Goal: Task Accomplishment & Management: Manage account settings

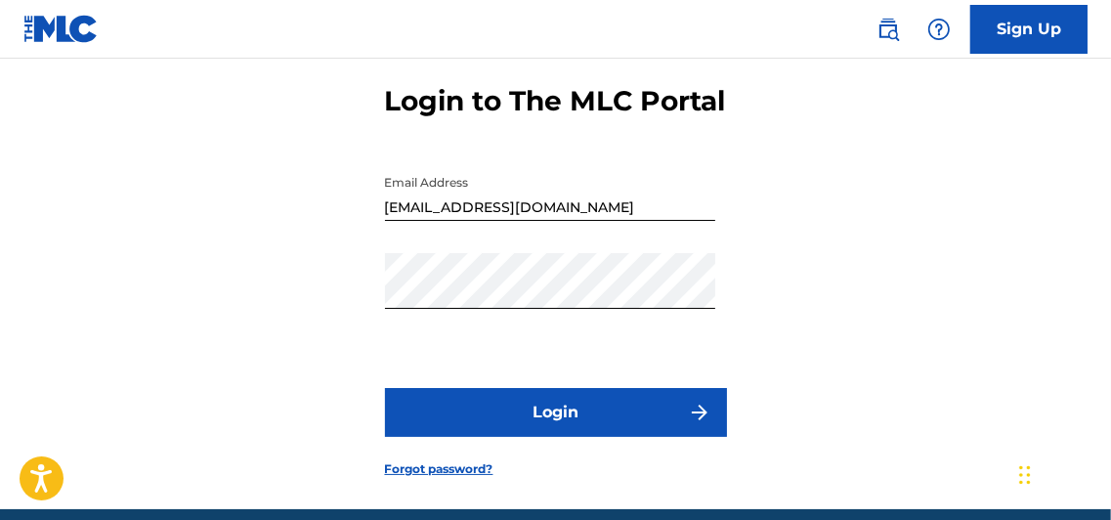
scroll to position [108, 0]
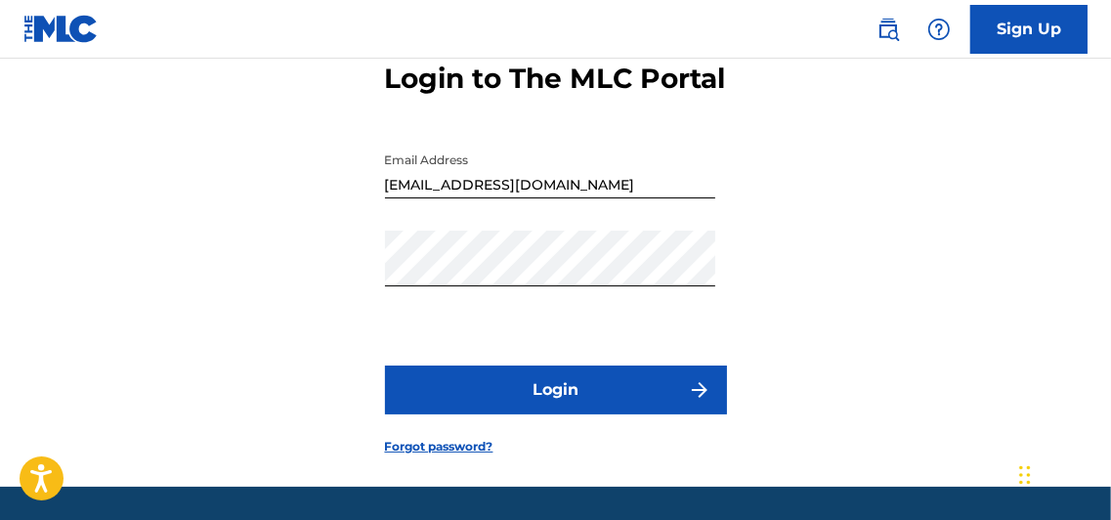
click at [558, 414] on button "Login" at bounding box center [556, 389] width 342 height 49
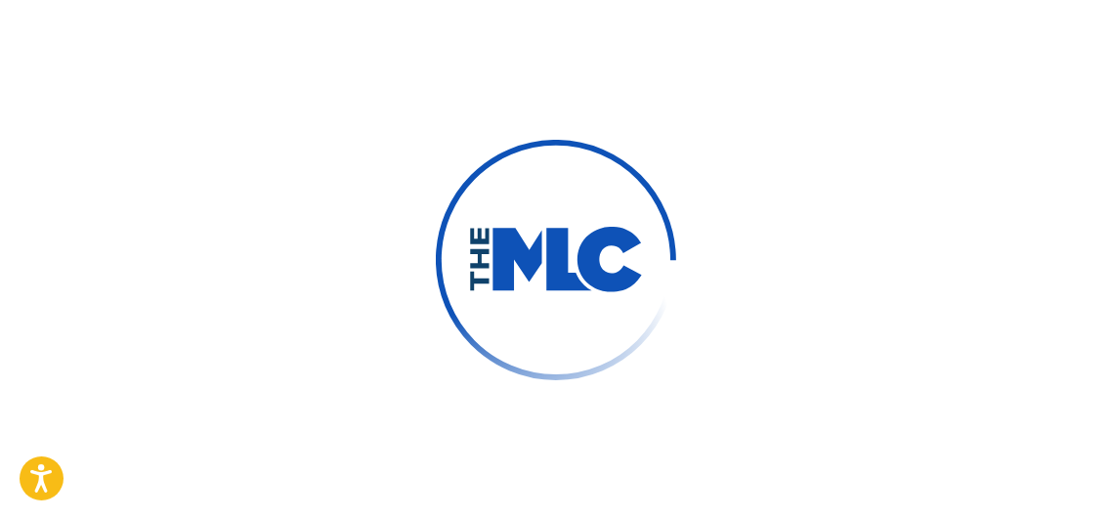
scroll to position [138, 0]
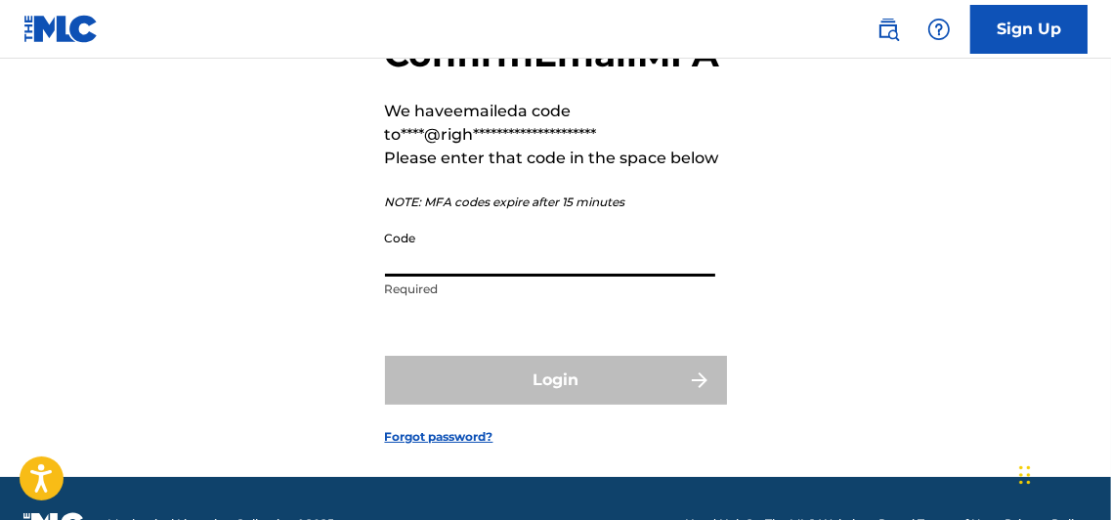
click at [428, 276] on input "Code" at bounding box center [550, 249] width 330 height 56
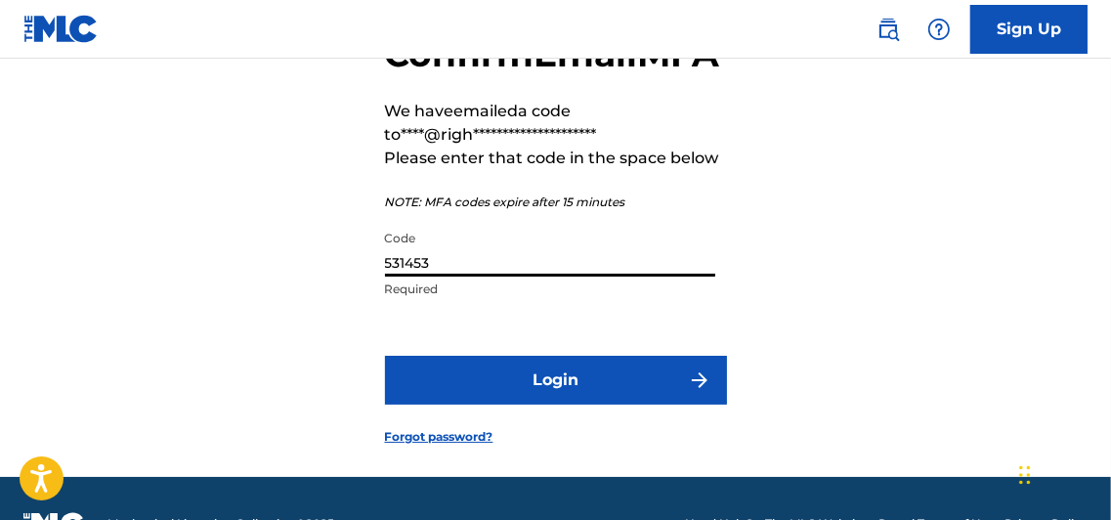
type input "531453"
click at [559, 404] on button "Login" at bounding box center [556, 380] width 342 height 49
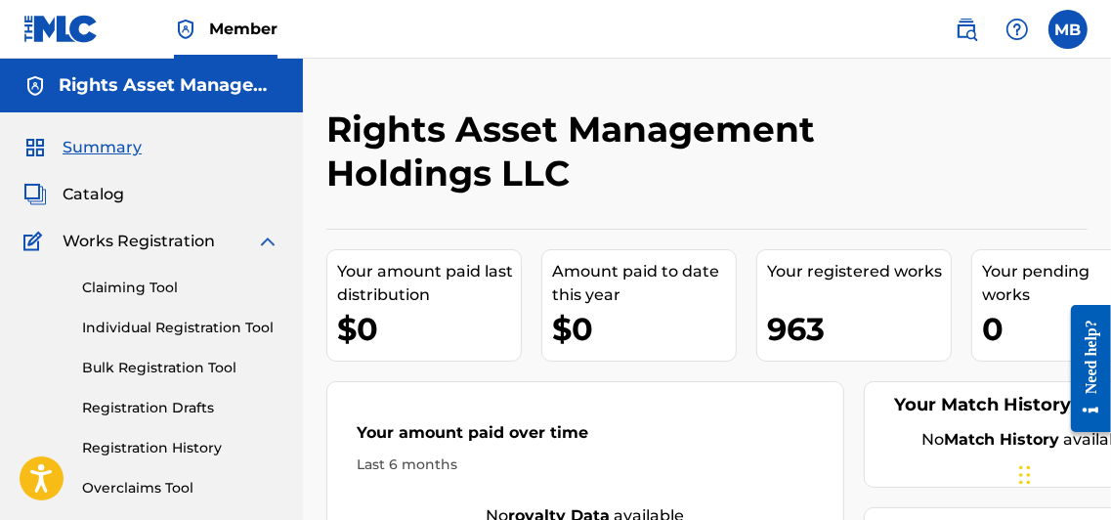
click at [1067, 27] on label at bounding box center [1067, 29] width 39 height 39
click at [1068, 29] on input "MB [PERSON_NAME] [EMAIL_ADDRESS][DOMAIN_NAME] Notification Preferences Profile …" at bounding box center [1068, 29] width 0 height 0
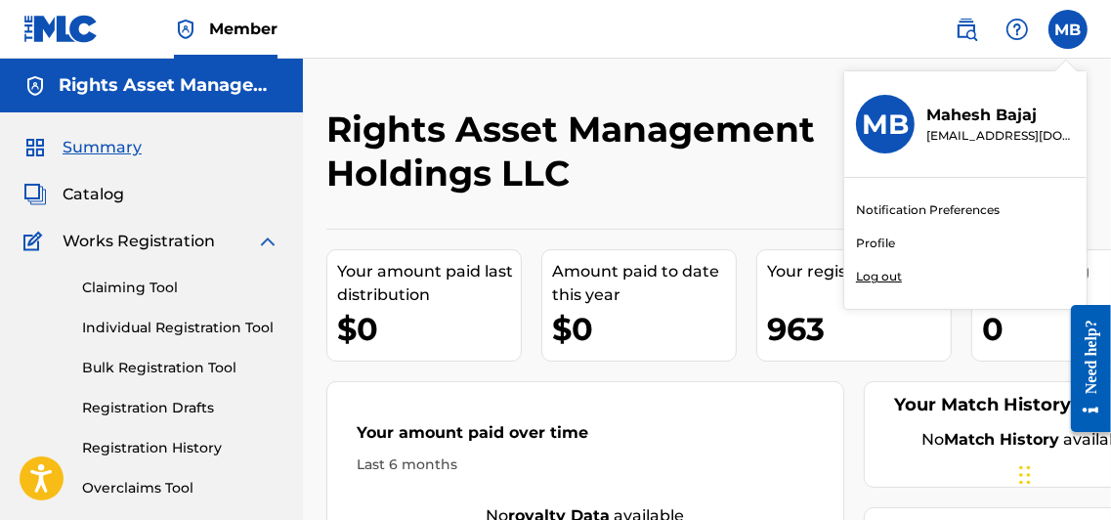
click at [883, 240] on link "Profile" at bounding box center [875, 243] width 39 height 18
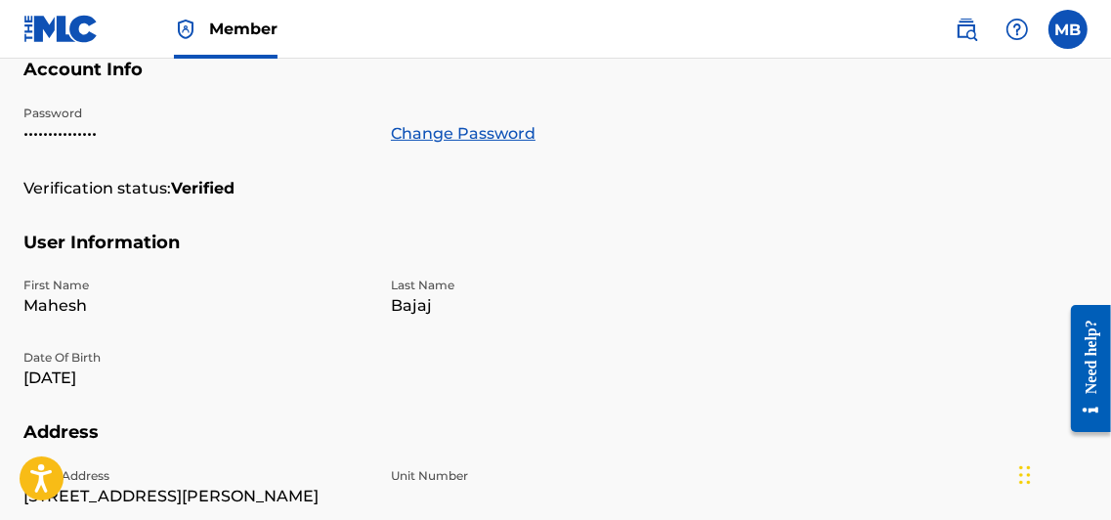
scroll to position [335, 0]
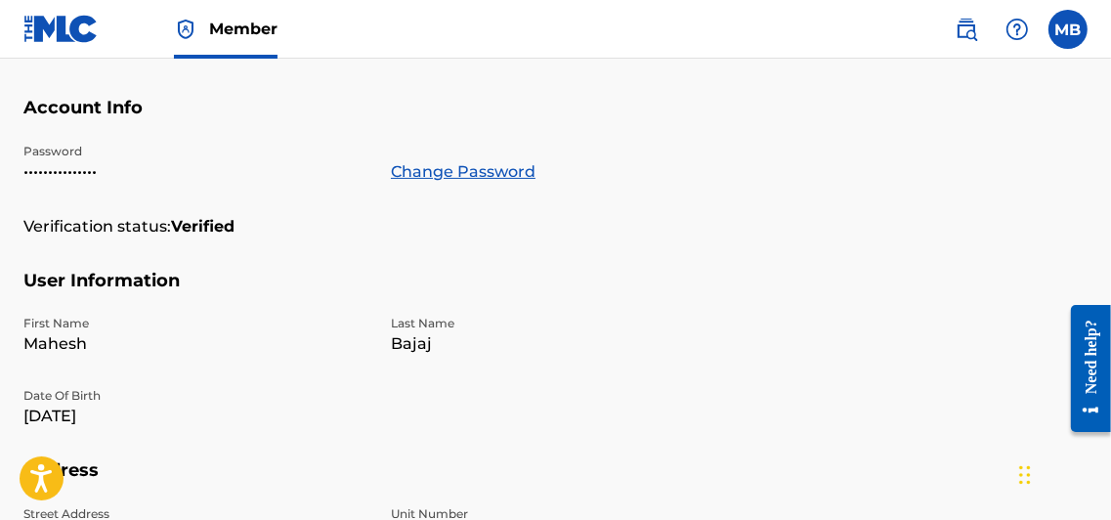
click at [471, 173] on link "Change Password" at bounding box center [463, 171] width 145 height 23
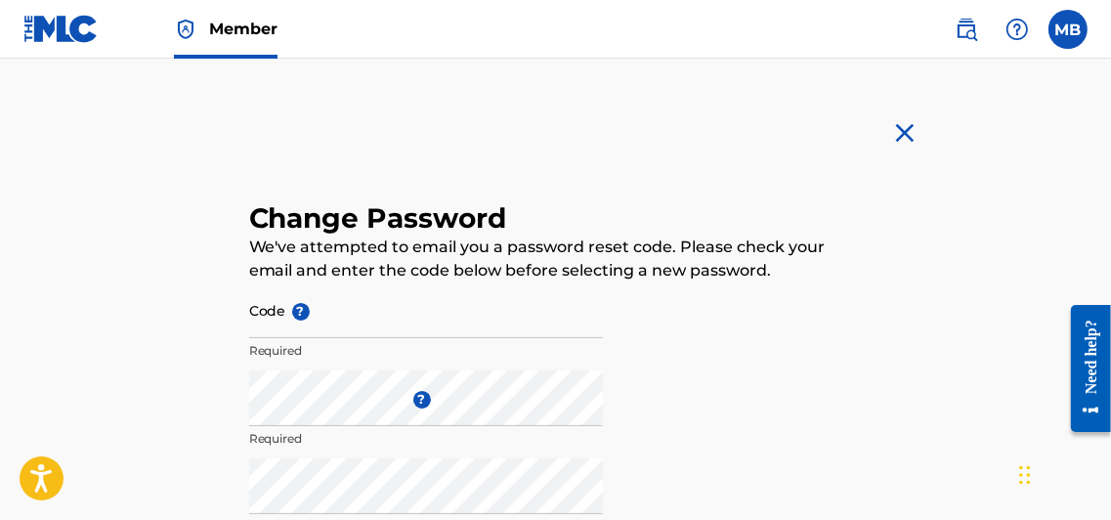
type input "[EMAIL_ADDRESS][DOMAIN_NAME]"
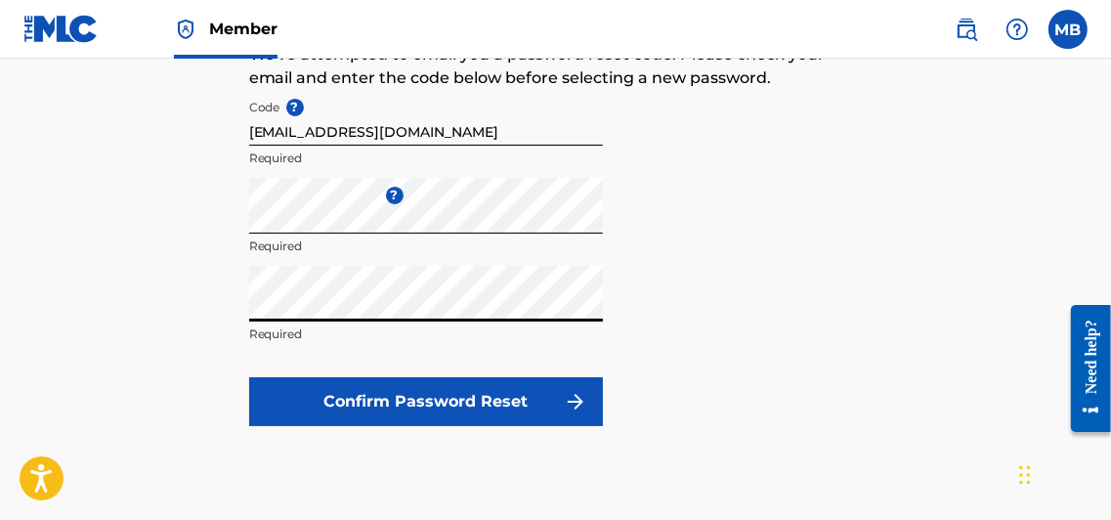
scroll to position [191, 0]
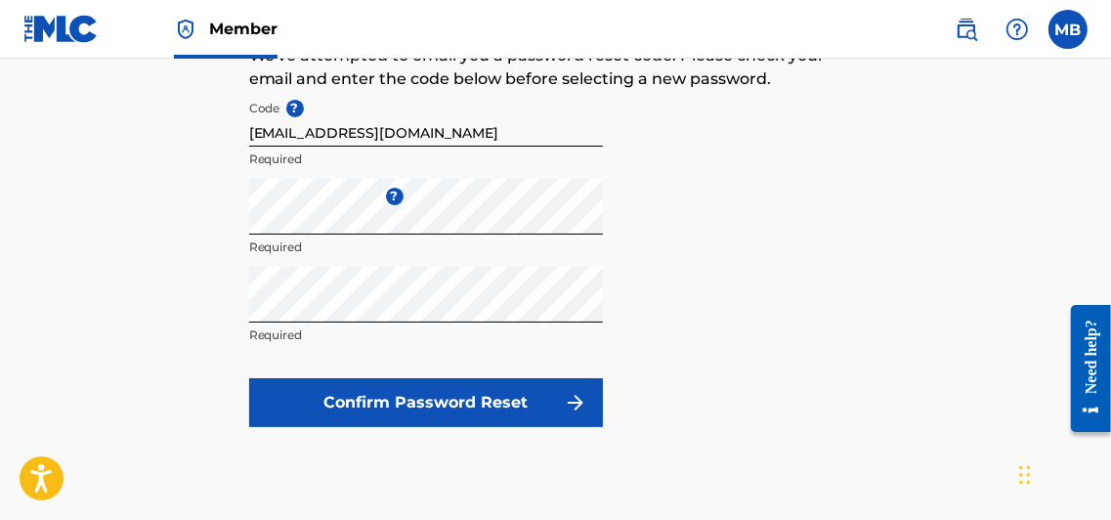
click at [517, 399] on button "Confirm Password Reset" at bounding box center [426, 402] width 354 height 49
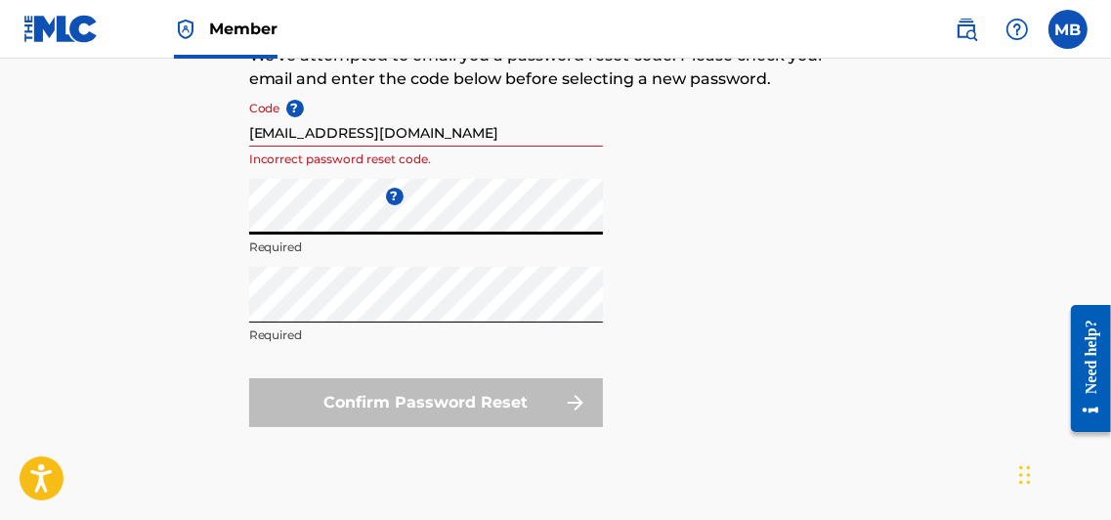
click at [630, 294] on form "Code ? mb@rightsassetmanagement.com Incorrect password reset code. Enter a new …" at bounding box center [555, 259] width 613 height 336
click at [794, 330] on form "Code ? mb@rightsassetmanagement.com Incorrect password reset code. Enter a new …" at bounding box center [555, 259] width 613 height 336
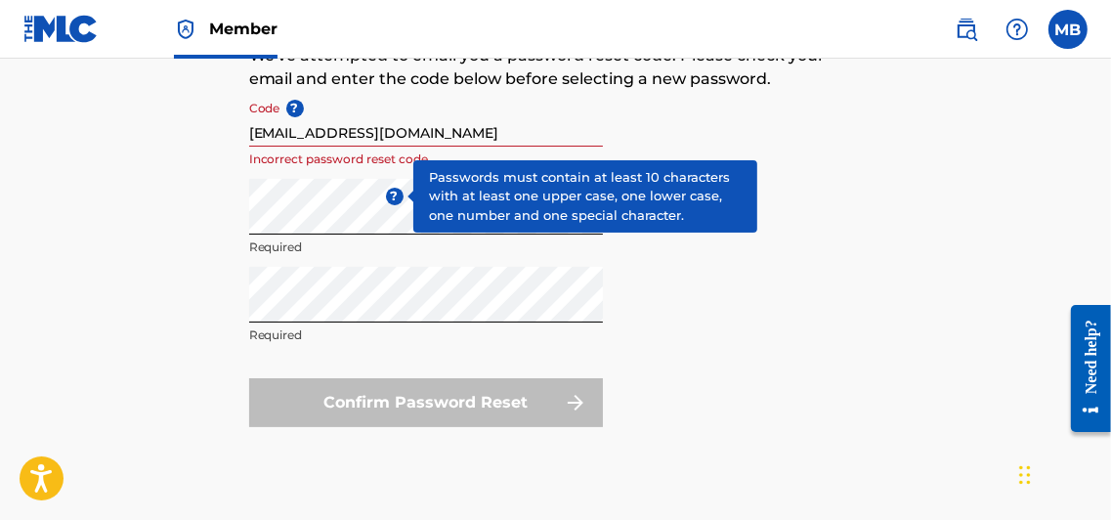
click at [395, 200] on span "?" at bounding box center [395, 197] width 18 height 18
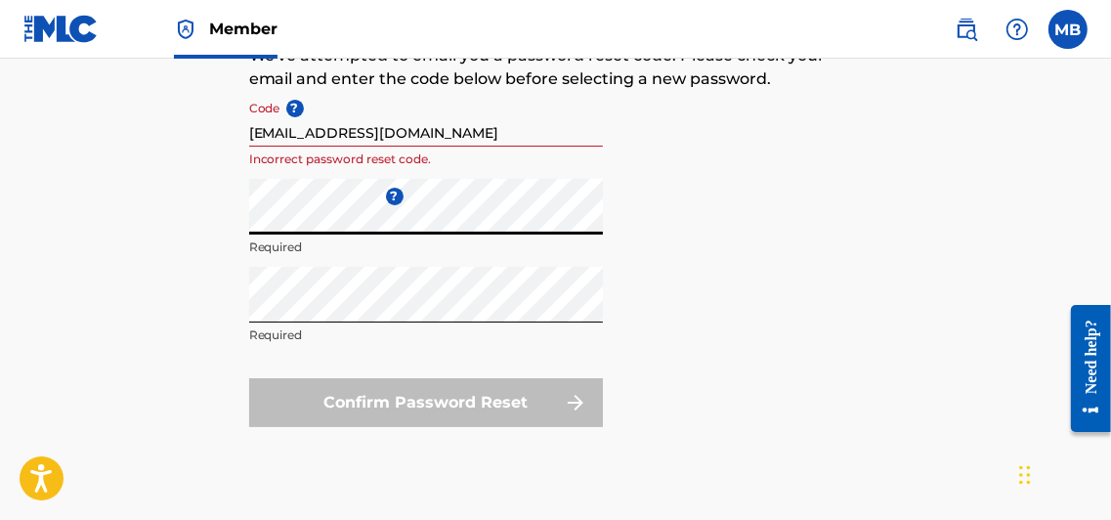
click at [816, 283] on form "Code ? mb@rightsassetmanagement.com Incorrect password reset code. Enter a new …" at bounding box center [555, 259] width 613 height 336
click at [758, 282] on form "Code ? mb@rightsassetmanagement.com Incorrect password reset code. Enter a new …" at bounding box center [555, 259] width 613 height 336
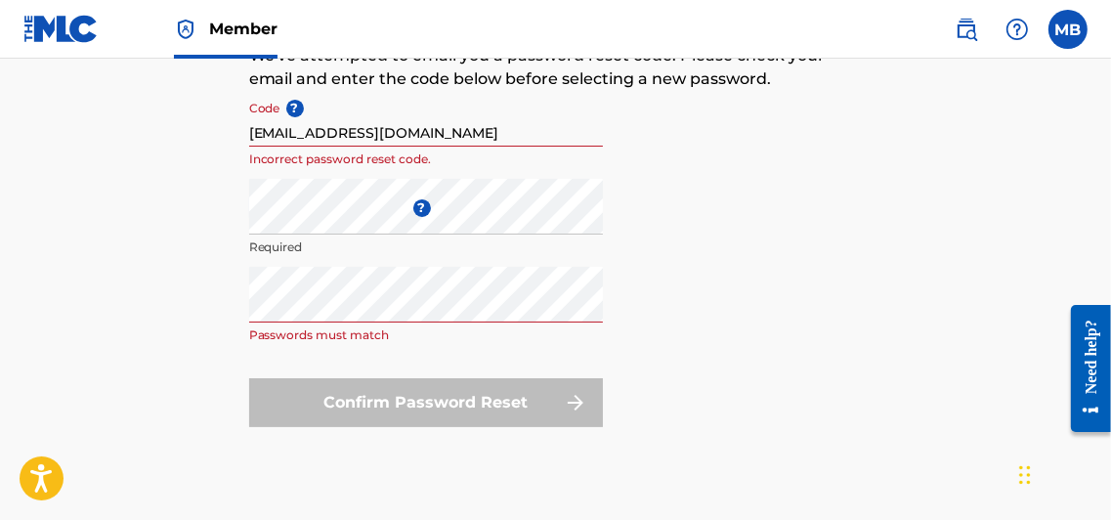
click at [395, 199] on div "Enter a new password ? Required" at bounding box center [426, 223] width 354 height 88
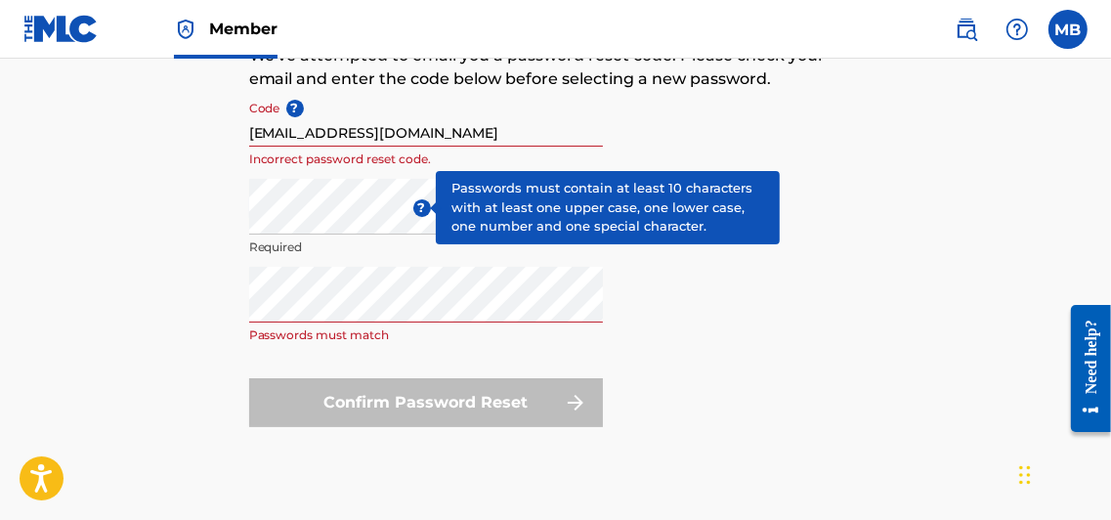
click at [413, 203] on span "?" at bounding box center [422, 208] width 18 height 18
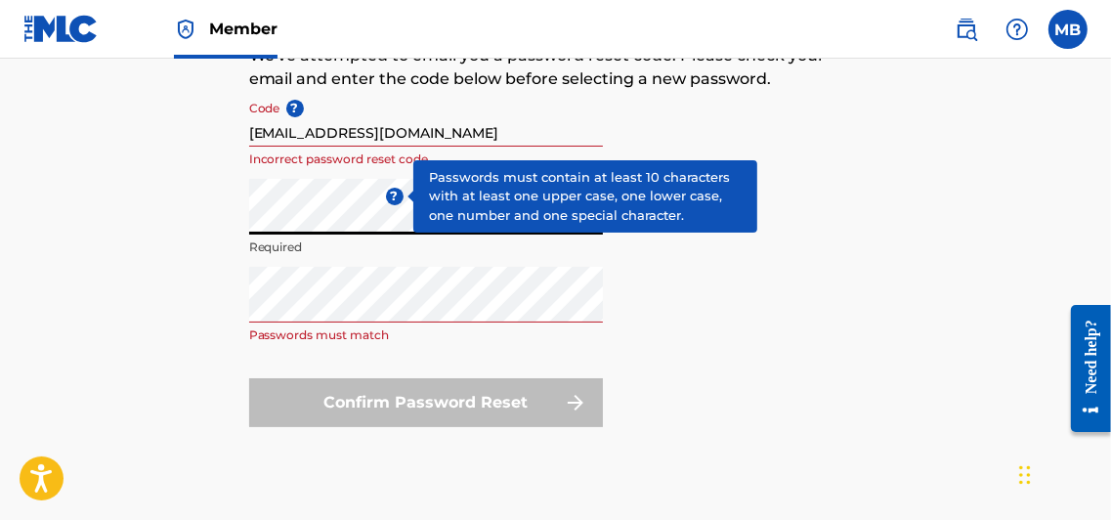
click at [395, 197] on div "Enter a new password ? Required" at bounding box center [426, 223] width 354 height 88
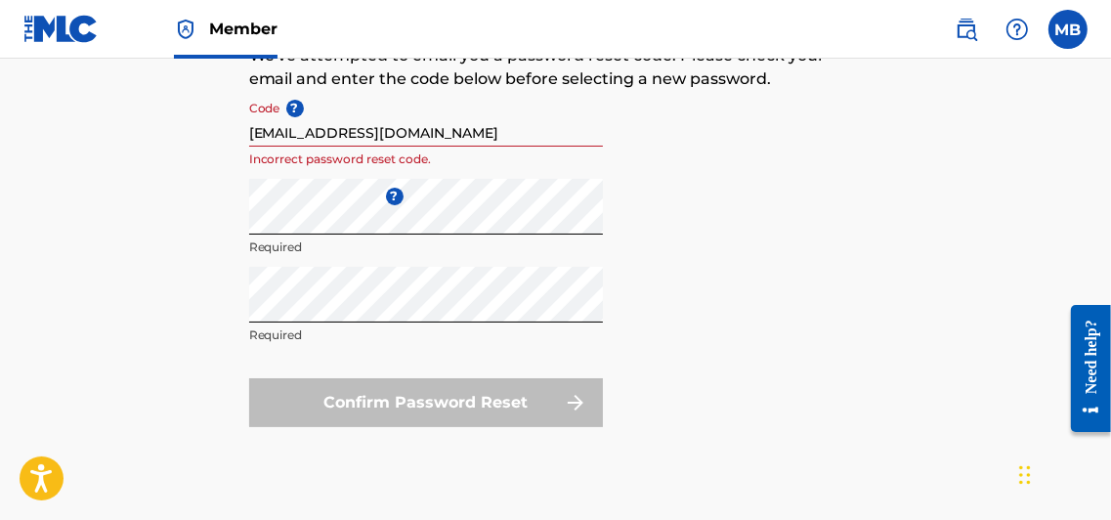
click at [612, 314] on form "Code ? mb@rightsassetmanagement.com Incorrect password reset code. Enter a new …" at bounding box center [555, 259] width 613 height 336
click at [384, 397] on div "Confirm Password Reset" at bounding box center [426, 402] width 354 height 49
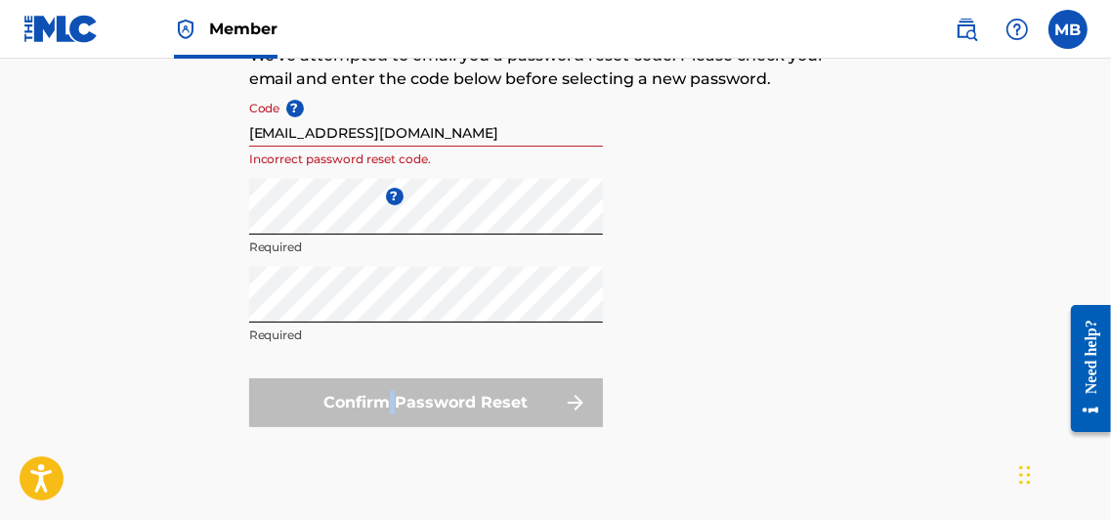
click at [384, 397] on div "Confirm Password Reset" at bounding box center [426, 402] width 354 height 49
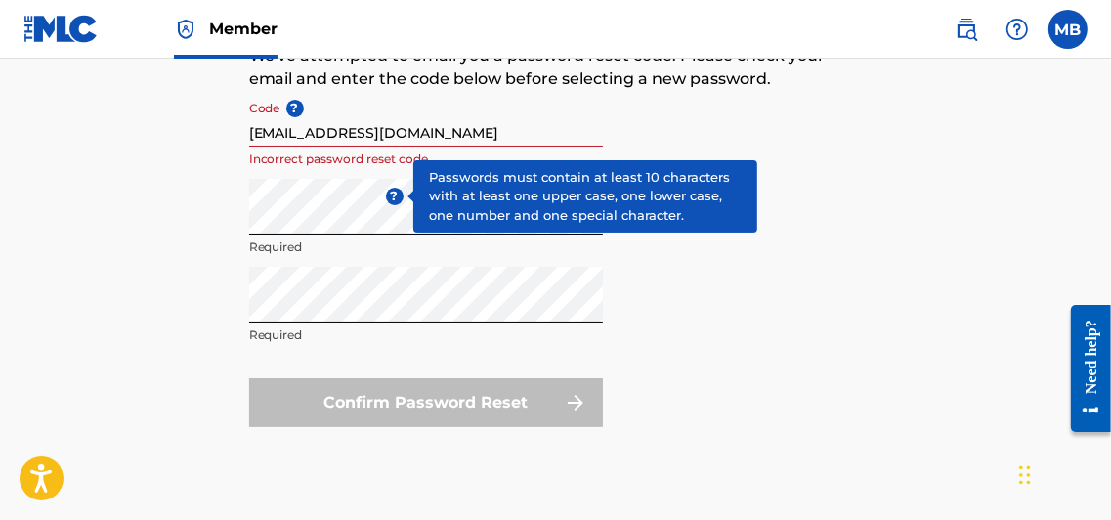
click at [392, 200] on span "?" at bounding box center [395, 197] width 18 height 18
click at [393, 198] on span "?" at bounding box center [395, 197] width 18 height 18
click at [390, 193] on span "?" at bounding box center [395, 197] width 18 height 18
click at [390, 197] on span "?" at bounding box center [395, 197] width 18 height 18
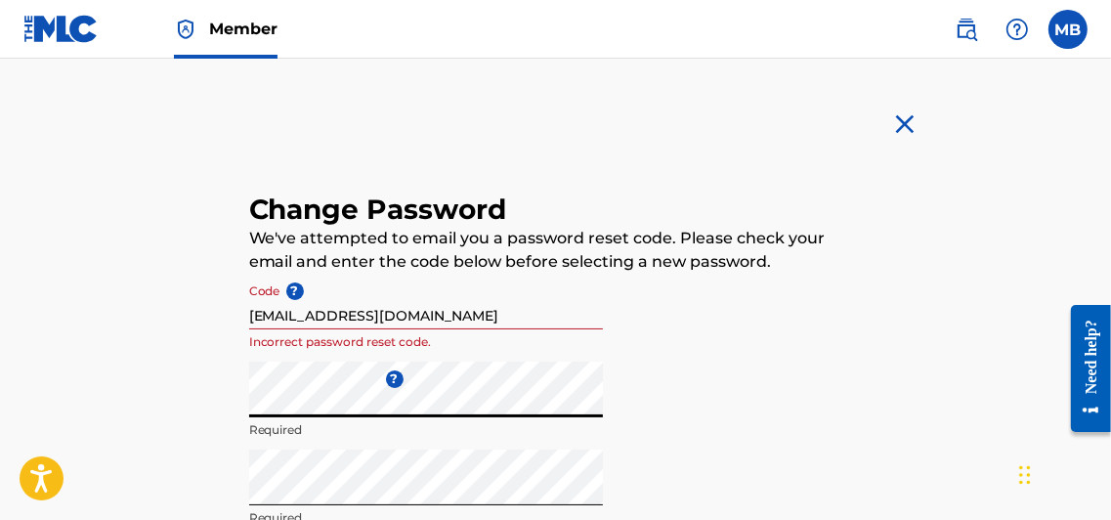
scroll to position [0, 0]
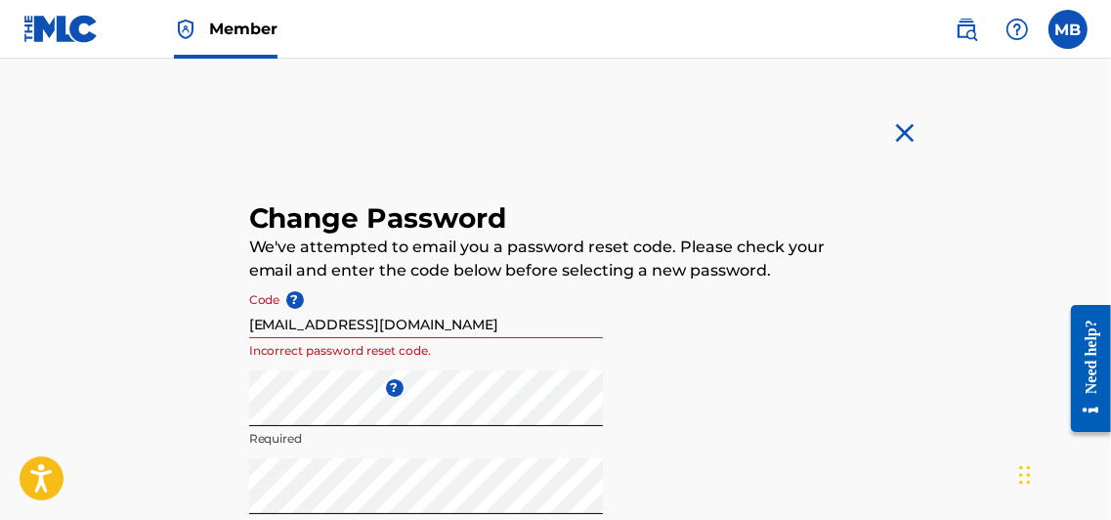
click at [901, 128] on img at bounding box center [904, 132] width 31 height 31
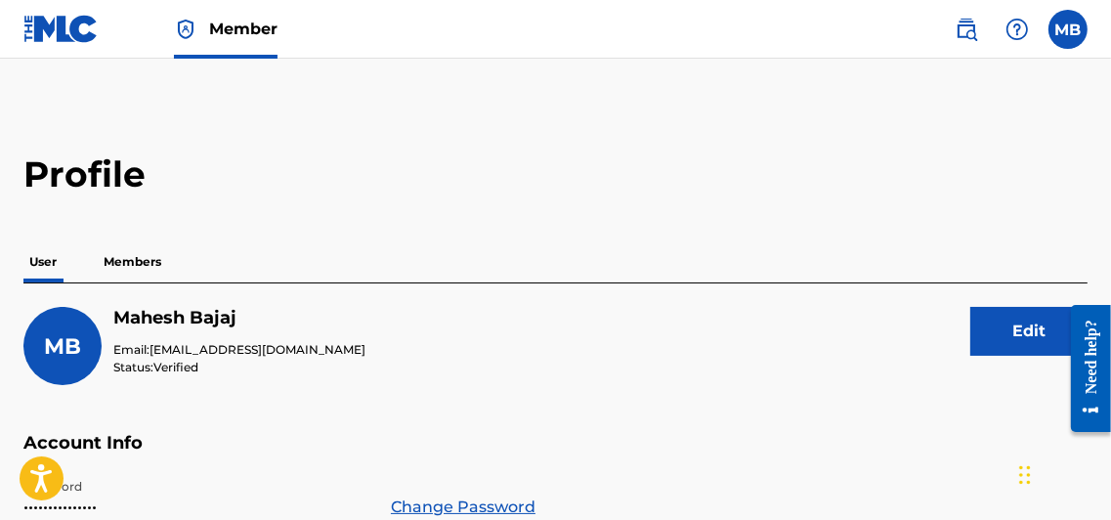
click at [1074, 29] on label at bounding box center [1067, 29] width 39 height 39
click at [1068, 29] on input "MB [PERSON_NAME] [EMAIL_ADDRESS][DOMAIN_NAME] Notification Preferences Profile …" at bounding box center [1068, 29] width 0 height 0
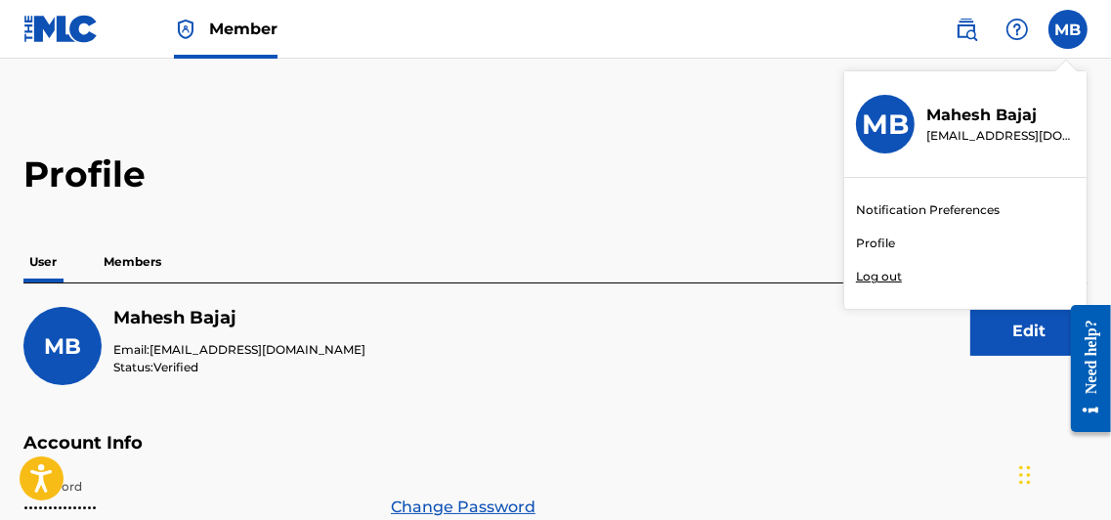
click at [871, 243] on link "Profile" at bounding box center [875, 243] width 39 height 18
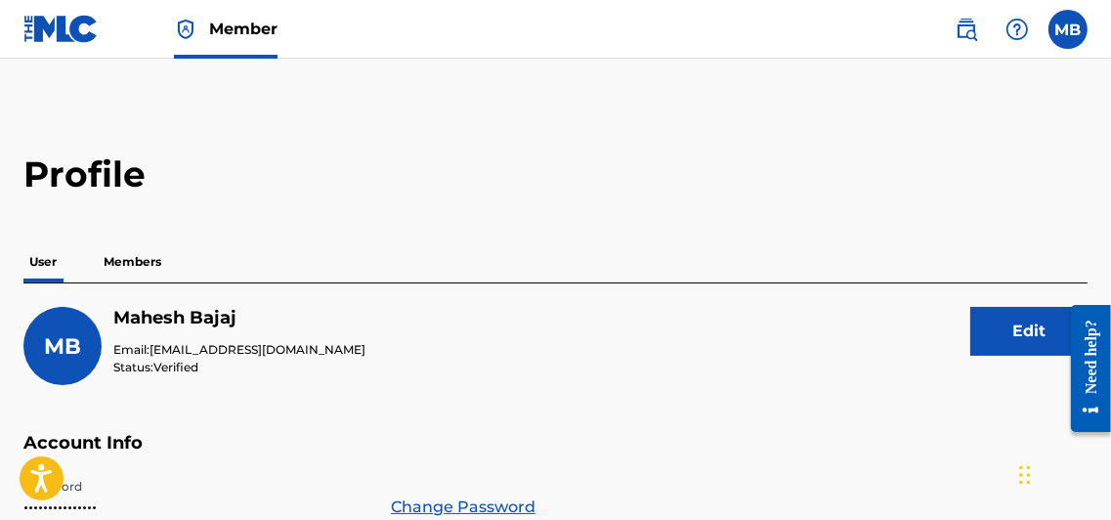
click at [1062, 29] on label at bounding box center [1067, 29] width 39 height 39
click at [1068, 29] on input "MB [PERSON_NAME] [EMAIL_ADDRESS][DOMAIN_NAME] Notification Preferences Profile …" at bounding box center [1068, 29] width 0 height 0
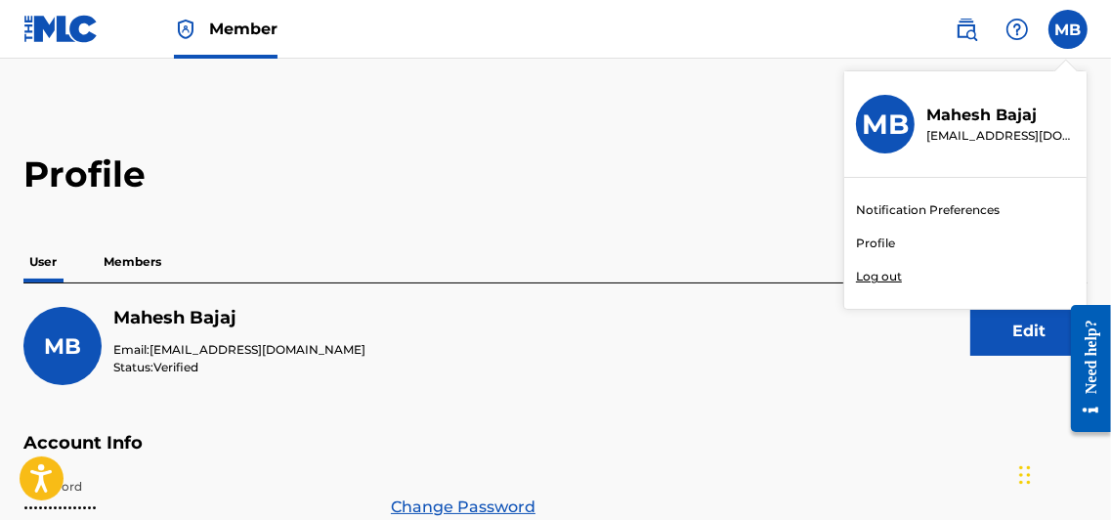
click at [1062, 29] on div "MB MB Mahesh Bajaj mb@rightsassetmanagement.com Notification Preferences Profil…" at bounding box center [1067, 29] width 39 height 39
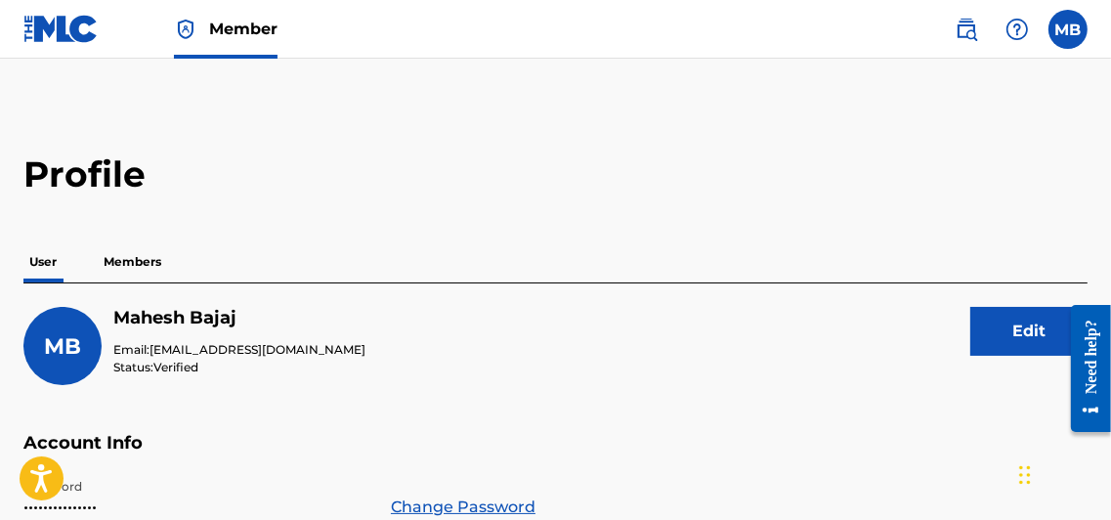
click at [1075, 32] on label at bounding box center [1067, 29] width 39 height 39
click at [1068, 29] on input "MB [PERSON_NAME] [EMAIL_ADDRESS][DOMAIN_NAME] Notification Preferences Profile …" at bounding box center [1068, 29] width 0 height 0
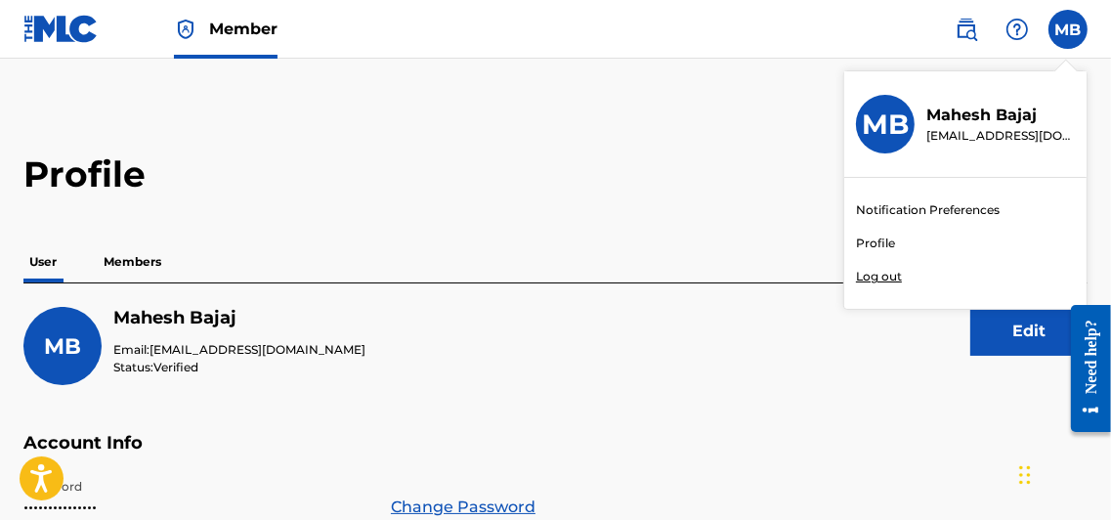
click at [987, 121] on p "Mahesh Bajaj" at bounding box center [1000, 115] width 148 height 23
click at [1068, 29] on input "MB [PERSON_NAME] [EMAIL_ADDRESS][DOMAIN_NAME] Notification Preferences Profile …" at bounding box center [1068, 29] width 0 height 0
click at [864, 238] on link "Profile" at bounding box center [875, 243] width 39 height 18
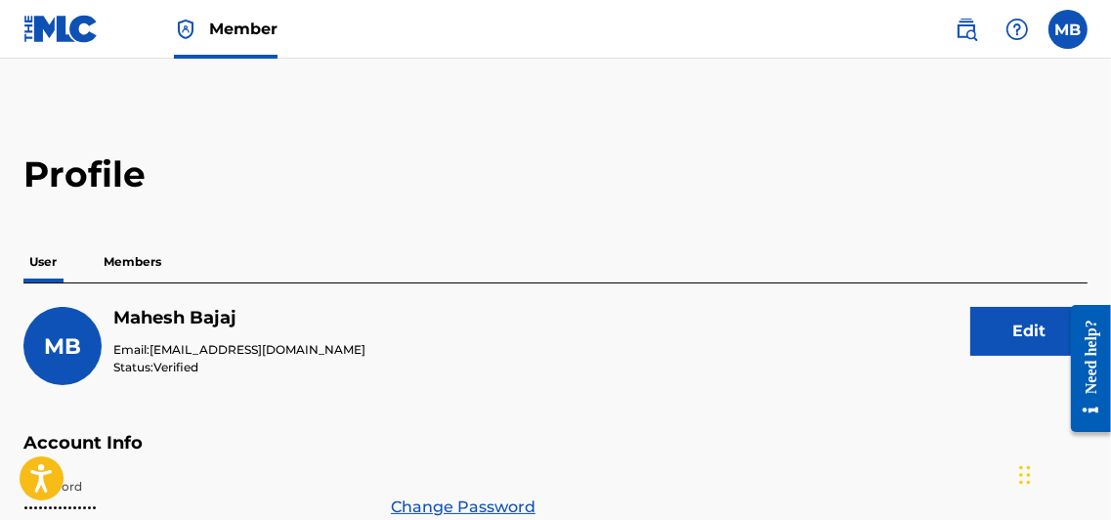
click at [1019, 35] on img at bounding box center [1016, 29] width 23 height 23
click at [881, 162] on h2 "Profile" at bounding box center [555, 174] width 1064 height 44
click at [130, 259] on p "Members" at bounding box center [132, 261] width 69 height 41
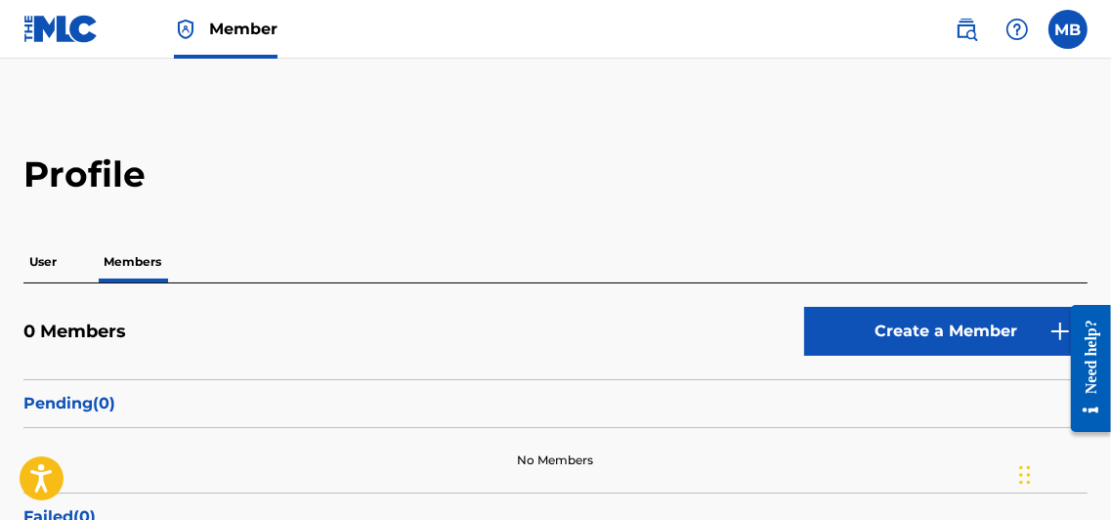
click at [932, 329] on link "Create a Member" at bounding box center [945, 331] width 283 height 49
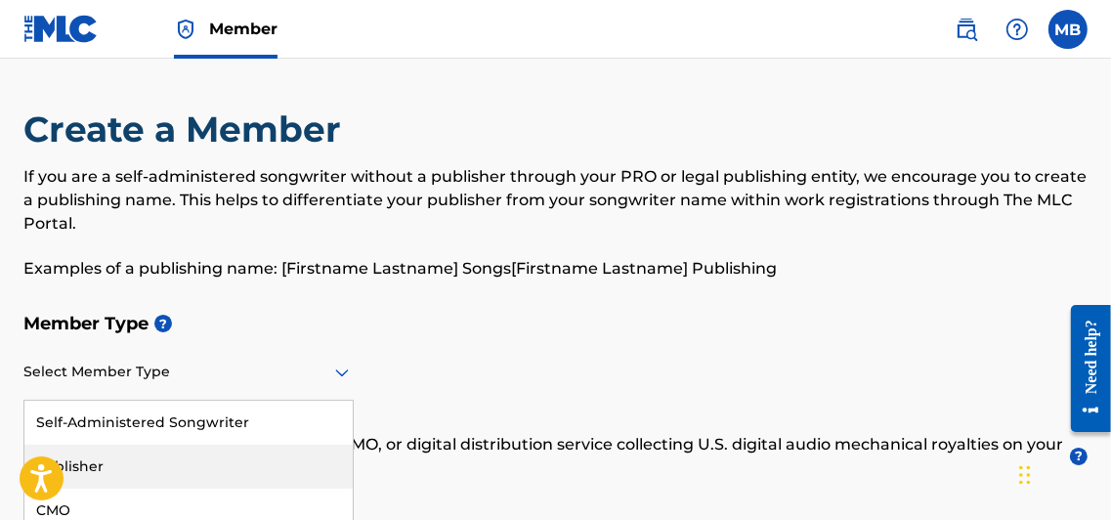
scroll to position [101, 0]
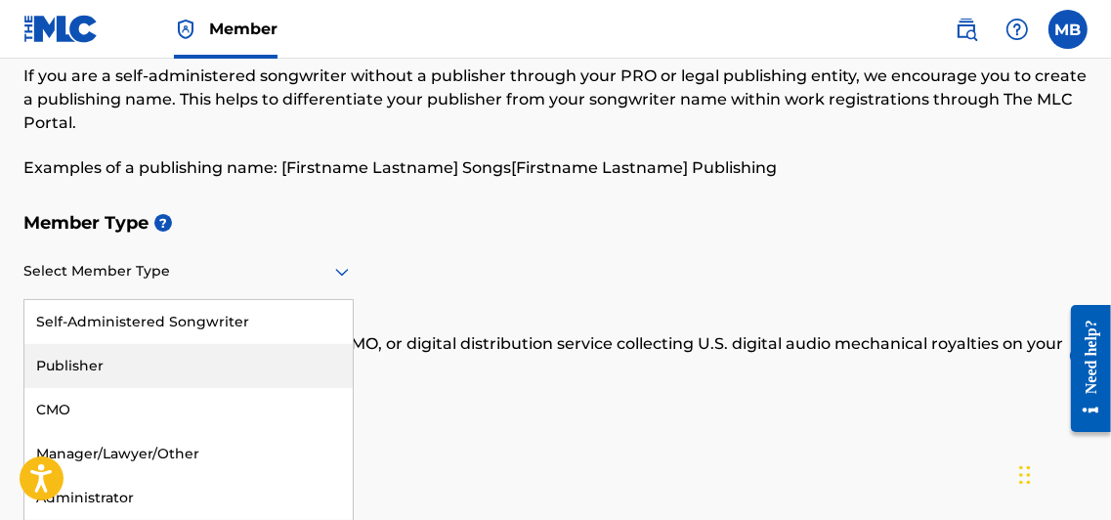
click at [342, 300] on div "5 results available. Use Up and Down to choose options, press Enter to select t…" at bounding box center [188, 272] width 330 height 56
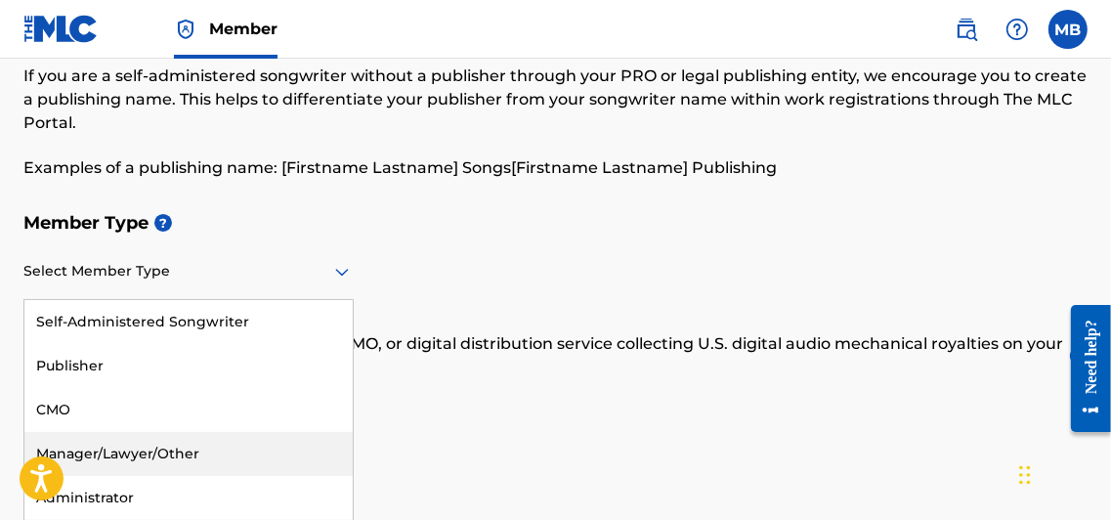
click at [164, 454] on div "Manager/Lawyer/Other" at bounding box center [188, 454] width 328 height 44
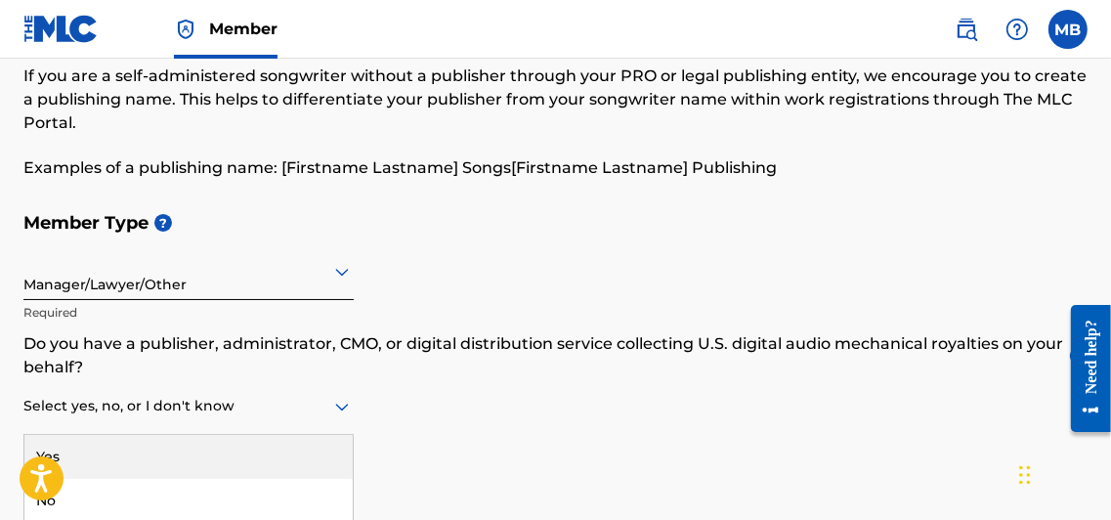
scroll to position [148, 0]
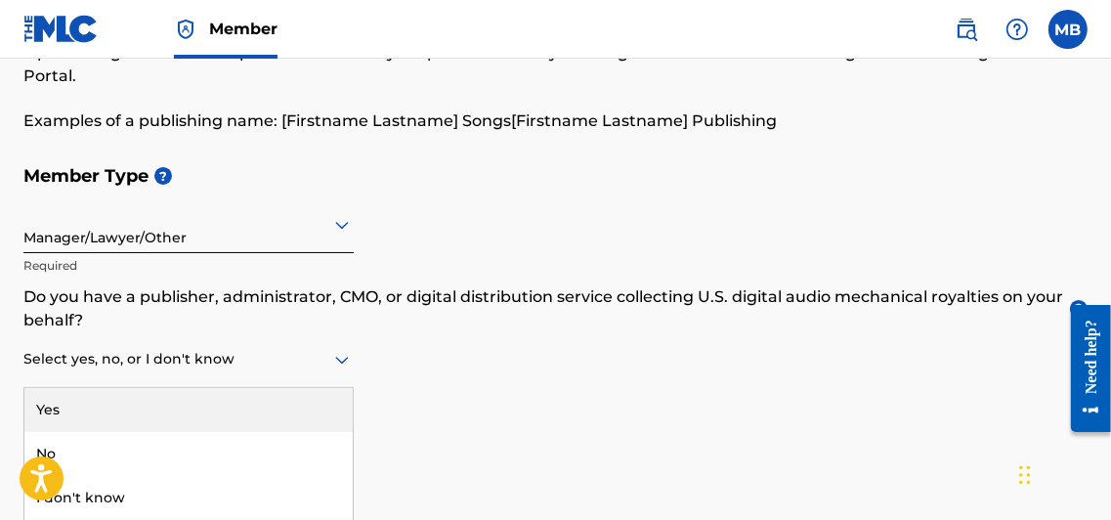
click at [340, 388] on div "3 results available. Use Up and Down to choose options, press Enter to select t…" at bounding box center [188, 360] width 330 height 56
click at [184, 405] on div "Yes" at bounding box center [188, 410] width 328 height 44
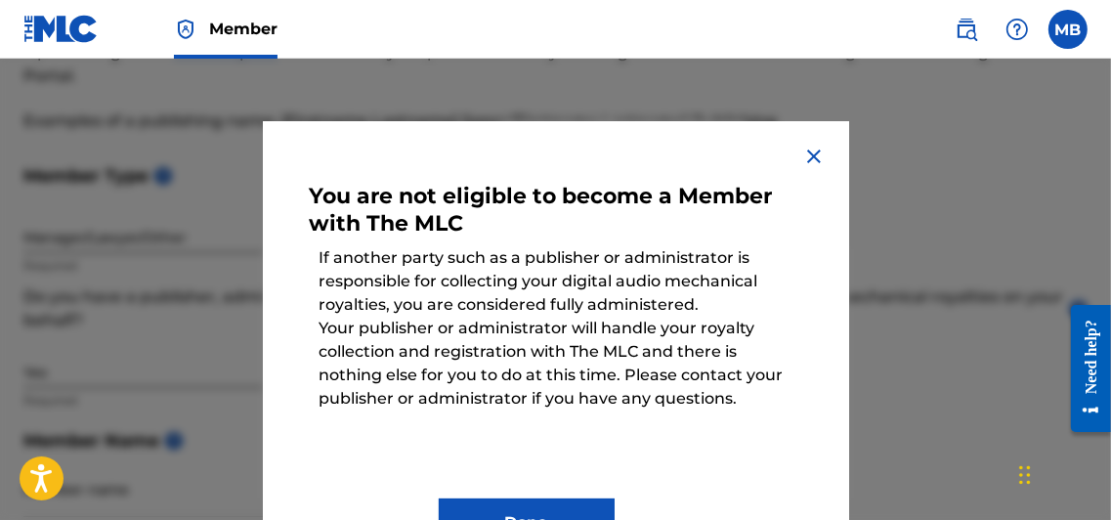
click at [805, 154] on img at bounding box center [813, 156] width 23 height 23
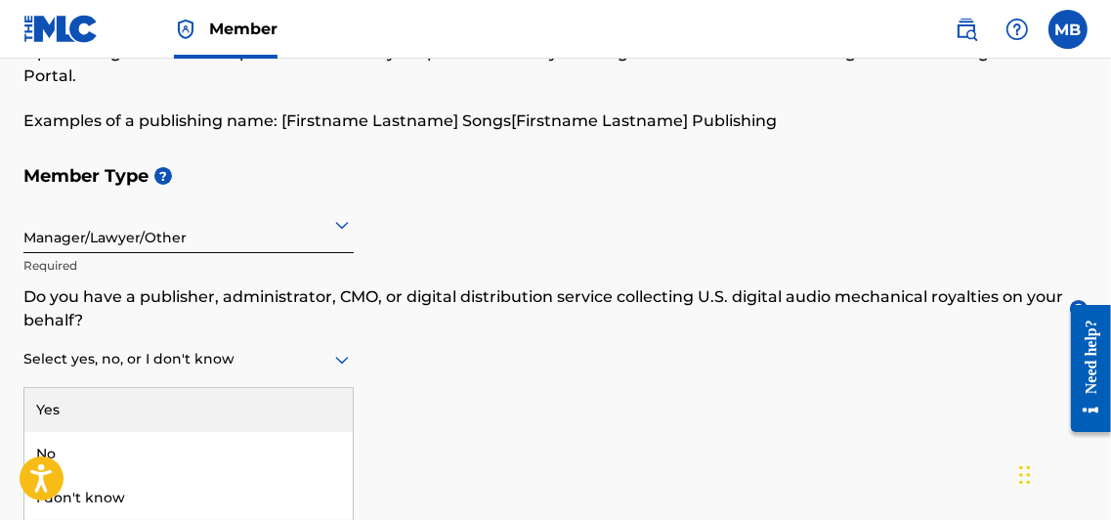
click at [343, 359] on icon at bounding box center [342, 361] width 14 height 8
click at [440, 375] on div "Member Type ? Manager/Lawyer/Other Required Do you have a publisher, administra…" at bounding box center [555, 352] width 1064 height 394
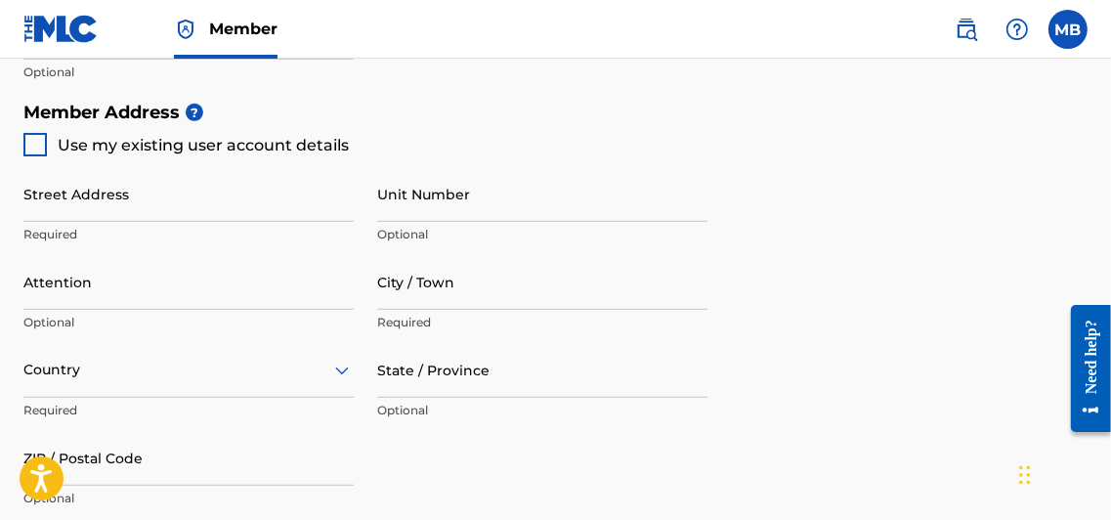
scroll to position [832, 0]
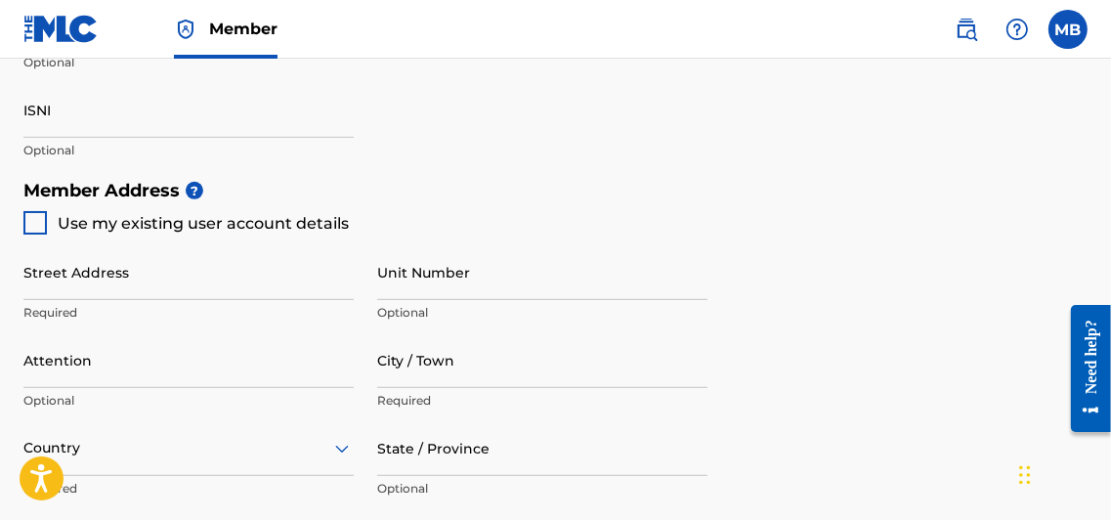
click at [33, 223] on div at bounding box center [34, 222] width 23 height 23
type input "77 Rue Leon Frot"
type input "Paris"
type input "paris"
type input "75011"
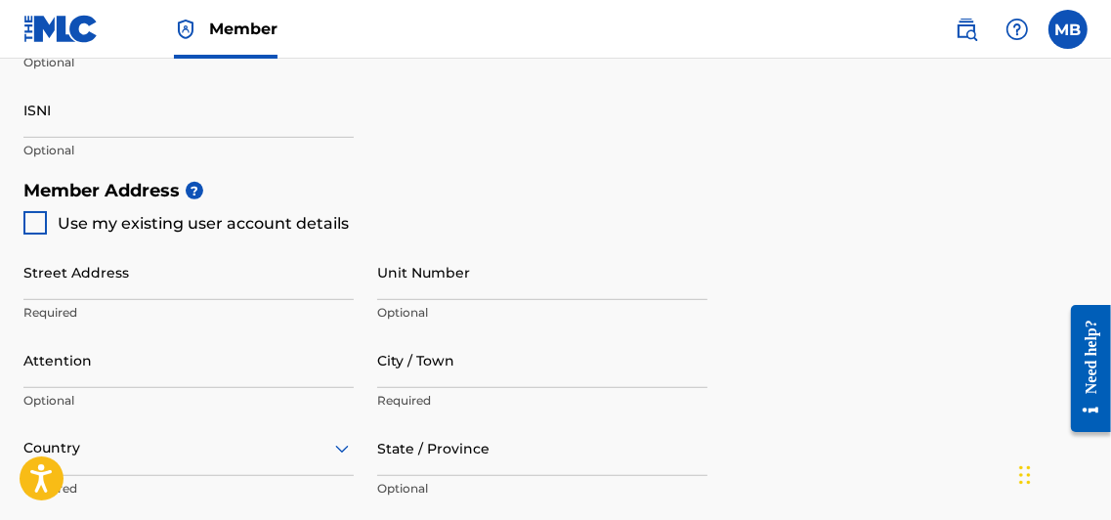
type input "6"
type input "612813716"
type input "[EMAIL_ADDRESS][DOMAIN_NAME]"
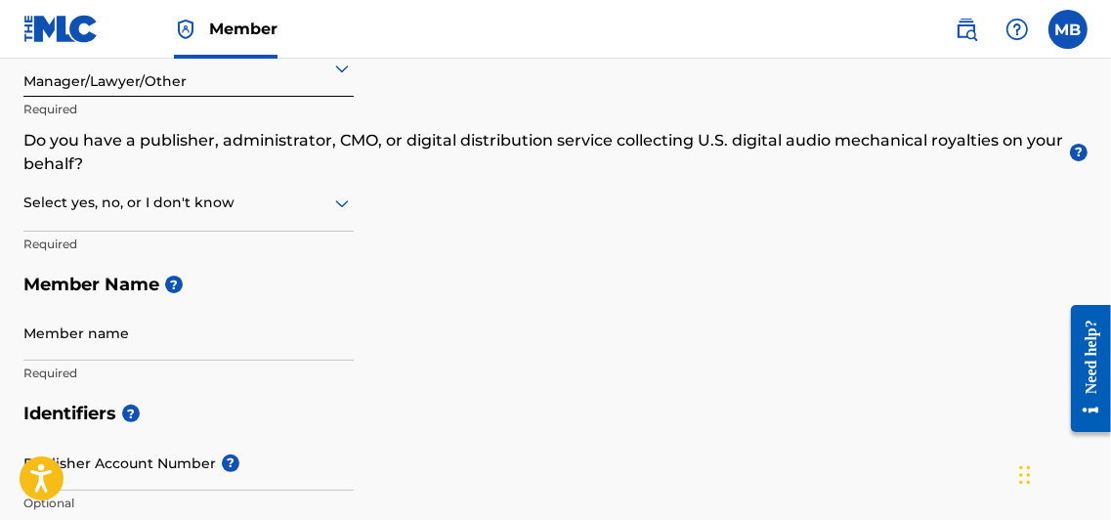
scroll to position [257, 0]
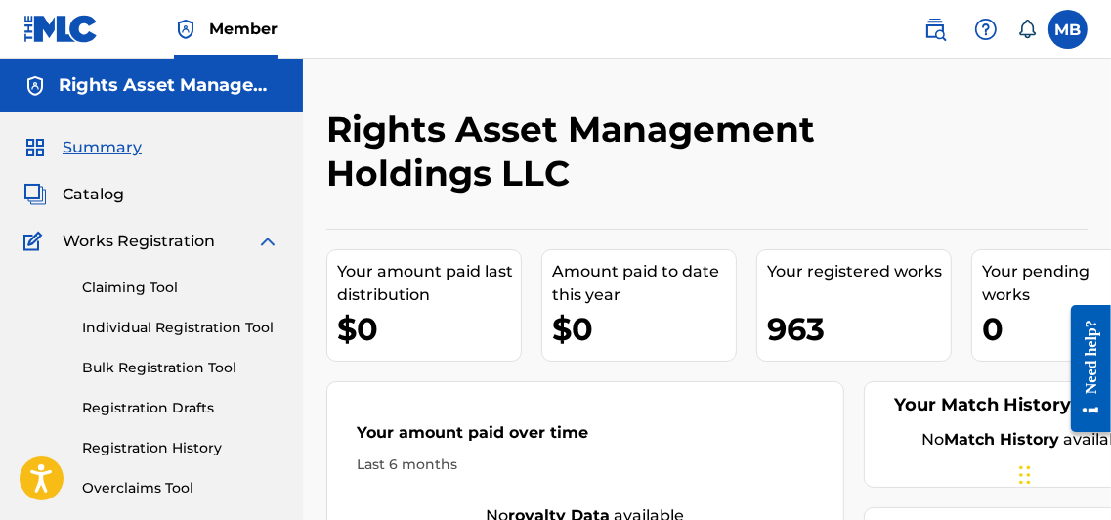
click at [666, 196] on div "Rights Asset Management Holdings LLC" at bounding box center [619, 158] width 586 height 102
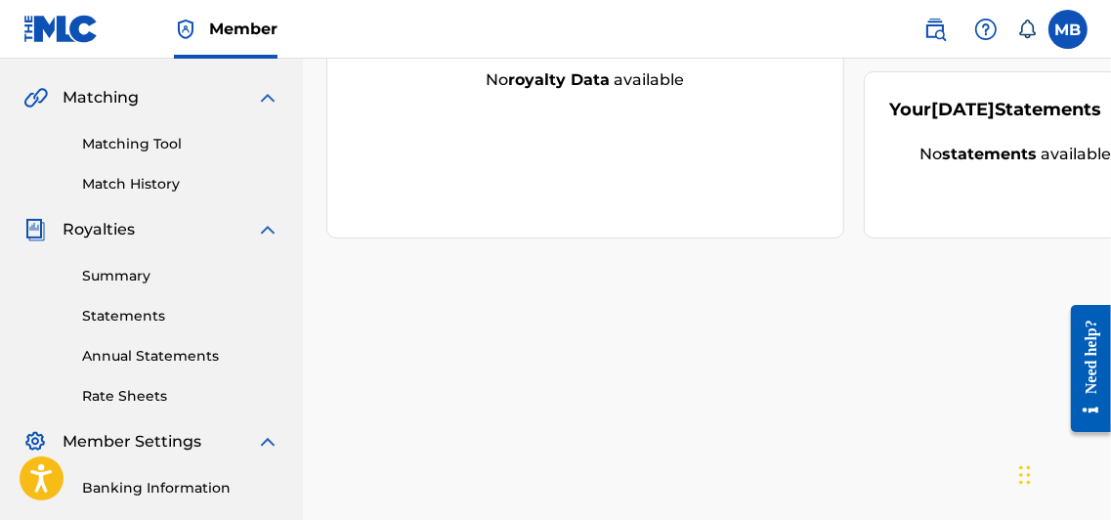
scroll to position [429, 0]
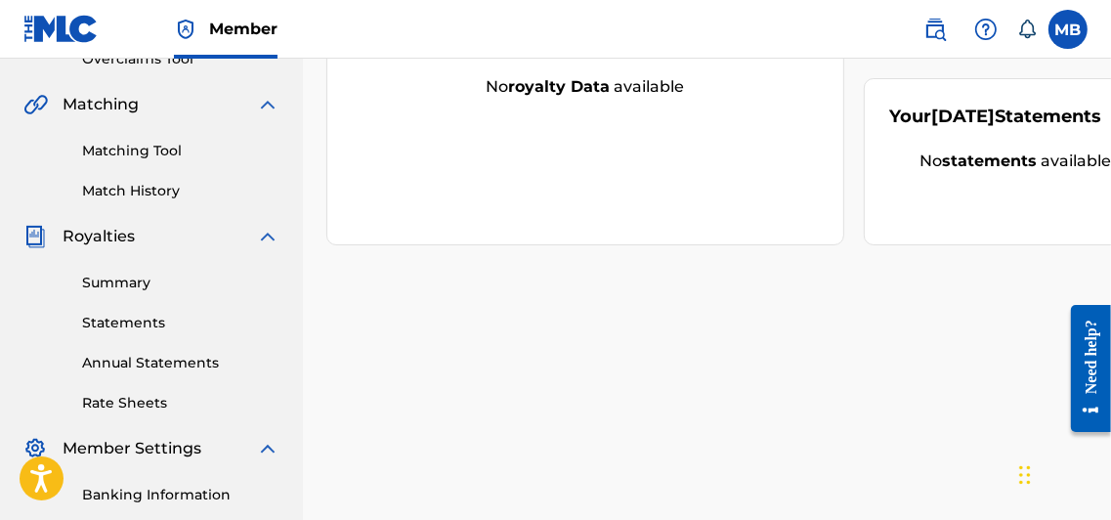
click at [125, 278] on link "Summary" at bounding box center [180, 283] width 197 height 21
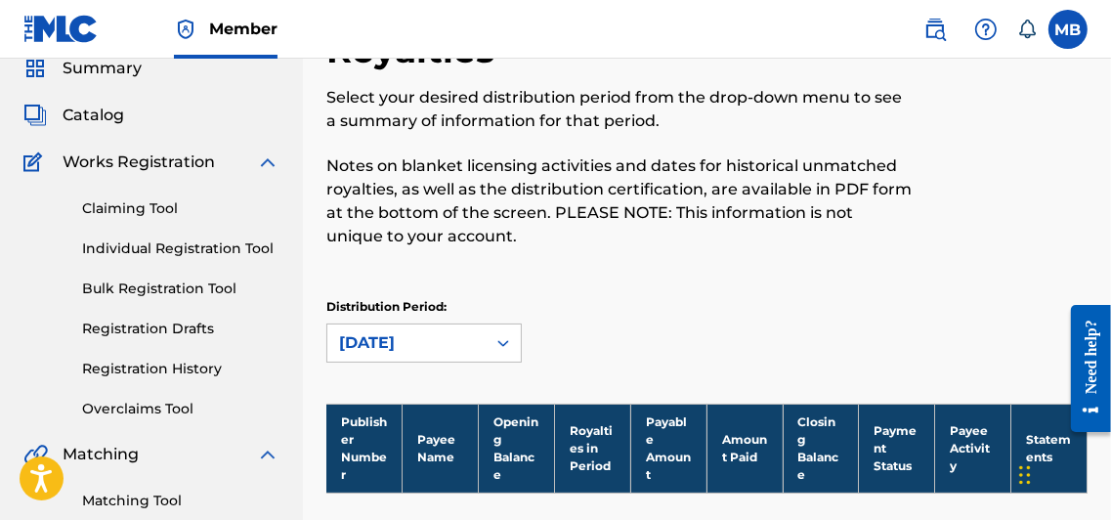
scroll to position [73, 0]
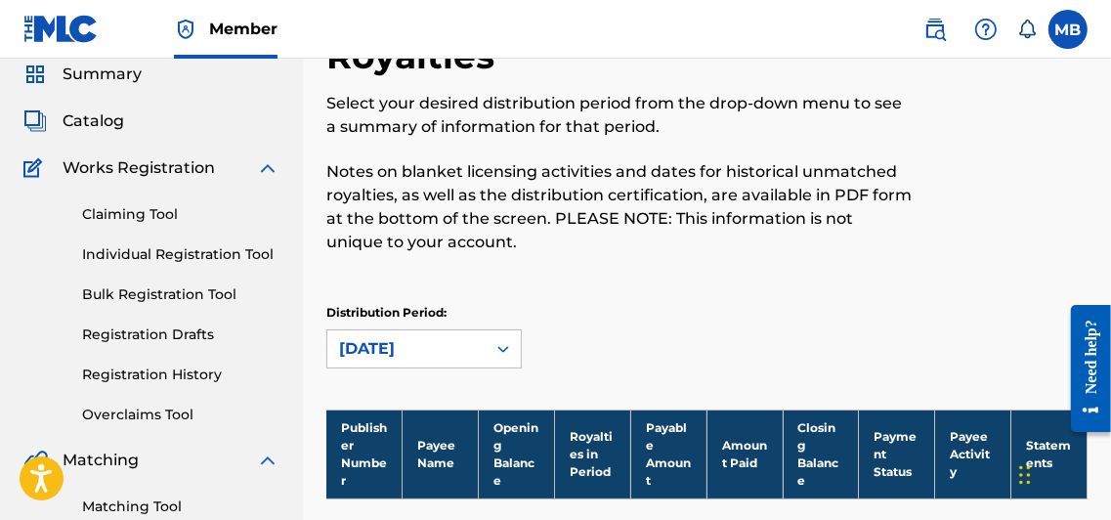
click at [135, 210] on link "Claiming Tool" at bounding box center [180, 214] width 197 height 21
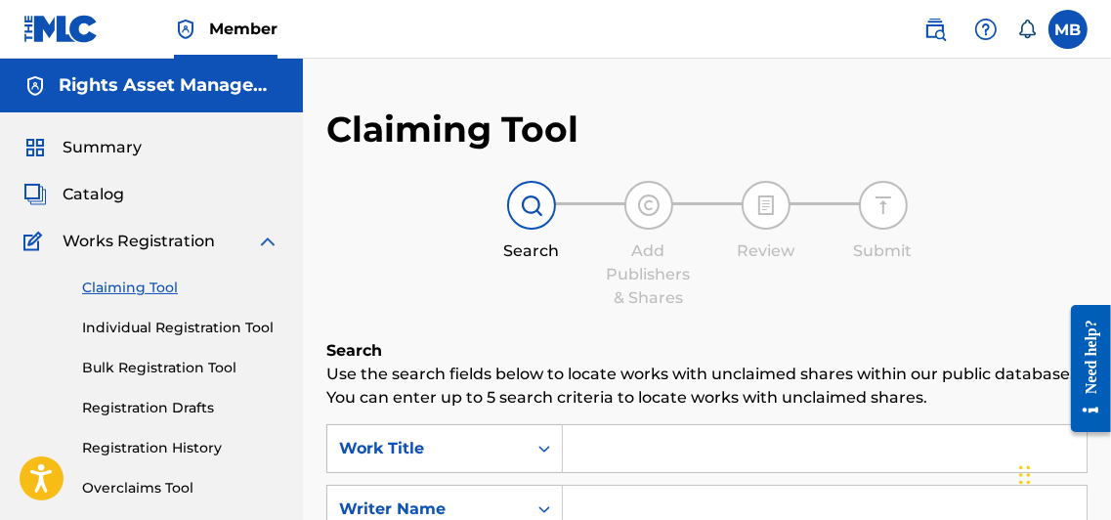
click at [1066, 31] on label at bounding box center [1067, 29] width 39 height 39
click at [1068, 29] on input "MB [PERSON_NAME] [EMAIL_ADDRESS][DOMAIN_NAME] Notification Preferences Profile …" at bounding box center [1068, 29] width 0 height 0
click at [654, 111] on div "Claiming Tool Search Add Publishers & Shares Review Submit Search Use the searc…" at bounding box center [706, 478] width 761 height 742
click at [1059, 26] on label at bounding box center [1067, 29] width 39 height 39
click at [1068, 29] on input "MB [PERSON_NAME] [EMAIL_ADDRESS][DOMAIN_NAME] Notification Preferences Profile …" at bounding box center [1068, 29] width 0 height 0
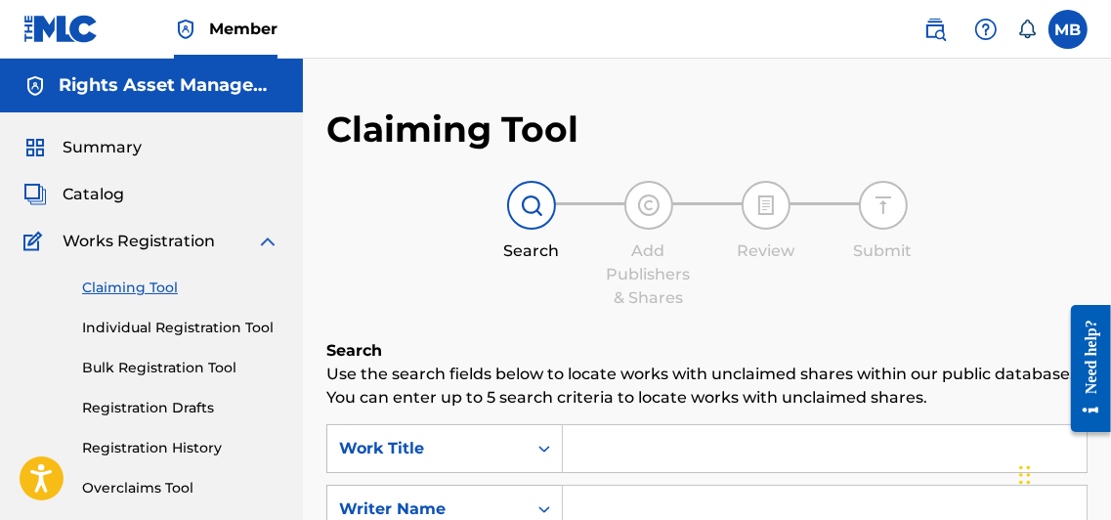
click at [429, 205] on div "Search Add Publishers & Shares Review Submit" at bounding box center [706, 245] width 761 height 129
click at [93, 143] on span "Summary" at bounding box center [102, 147] width 79 height 23
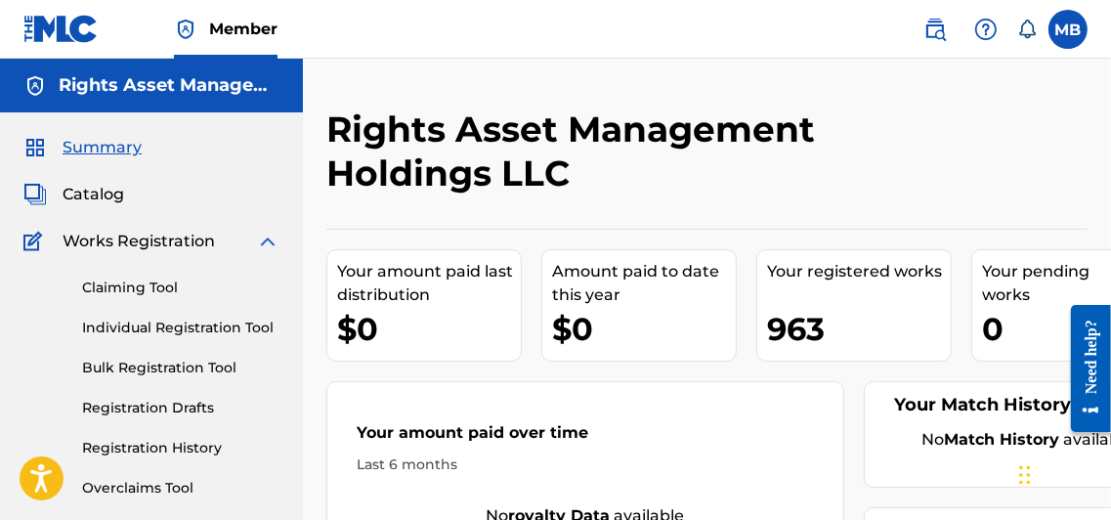
click at [1070, 33] on label at bounding box center [1067, 29] width 39 height 39
click at [1068, 29] on input "MB [PERSON_NAME] [EMAIL_ADDRESS][DOMAIN_NAME] Notification Preferences Profile …" at bounding box center [1068, 29] width 0 height 0
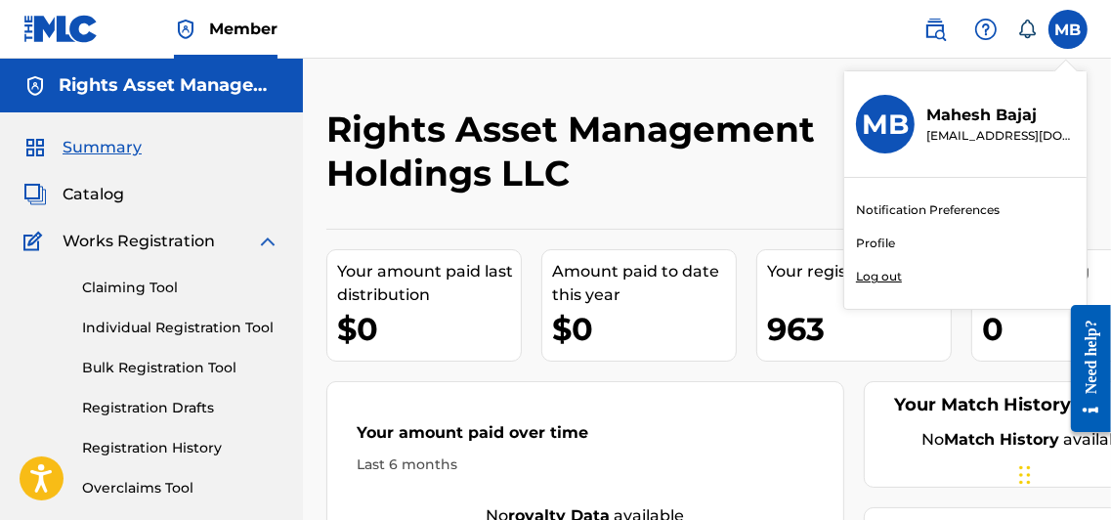
click at [885, 124] on h3 "MB" at bounding box center [885, 124] width 47 height 34
click at [1068, 29] on input "MB [PERSON_NAME] [EMAIL_ADDRESS][DOMAIN_NAME] Notification Preferences Profile …" at bounding box center [1068, 29] width 0 height 0
click at [101, 148] on span "Summary" at bounding box center [102, 147] width 79 height 23
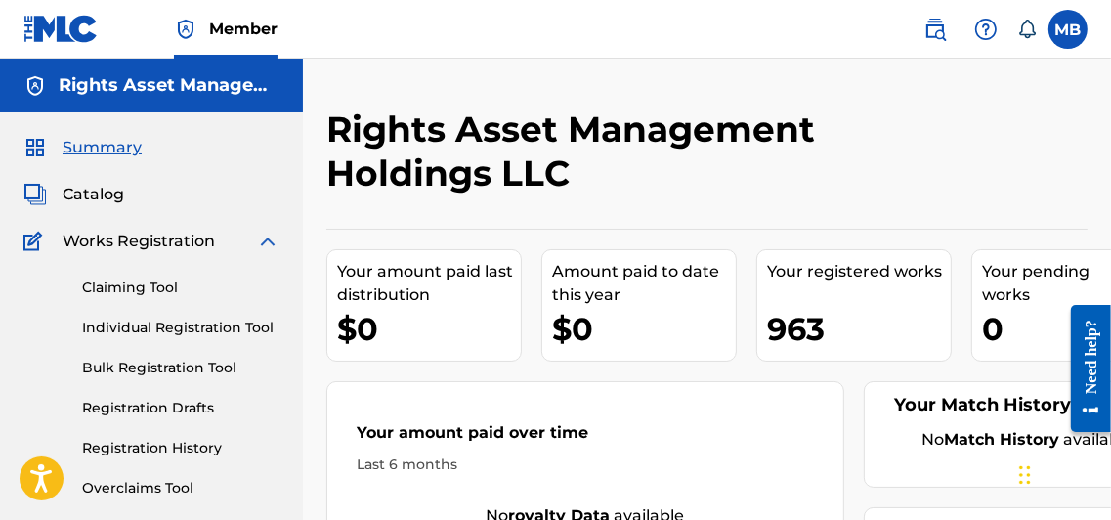
click at [101, 148] on span "Summary" at bounding box center [102, 147] width 79 height 23
click at [980, 31] on img at bounding box center [985, 29] width 23 height 23
click at [979, 33] on img at bounding box center [985, 29] width 23 height 23
click at [1059, 30] on label at bounding box center [1067, 29] width 39 height 39
click at [1068, 29] on input "MB [PERSON_NAME] [EMAIL_ADDRESS][DOMAIN_NAME] Notification Preferences Profile …" at bounding box center [1068, 29] width 0 height 0
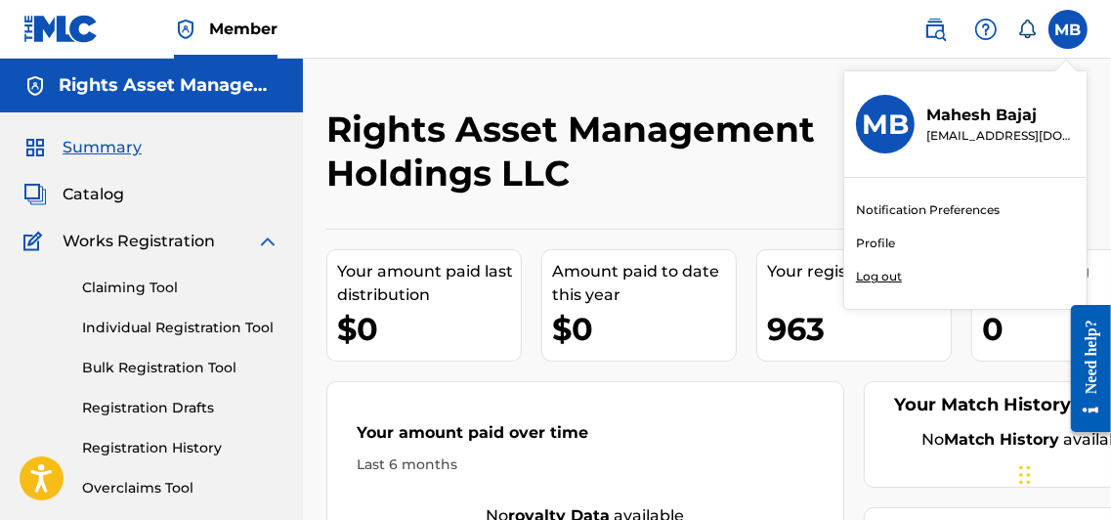
click at [944, 128] on p "[EMAIL_ADDRESS][DOMAIN_NAME]" at bounding box center [1000, 136] width 148 height 18
click at [1068, 29] on input "MB [PERSON_NAME] [EMAIL_ADDRESS][DOMAIN_NAME] Notification Preferences Profile …" at bounding box center [1068, 29] width 0 height 0
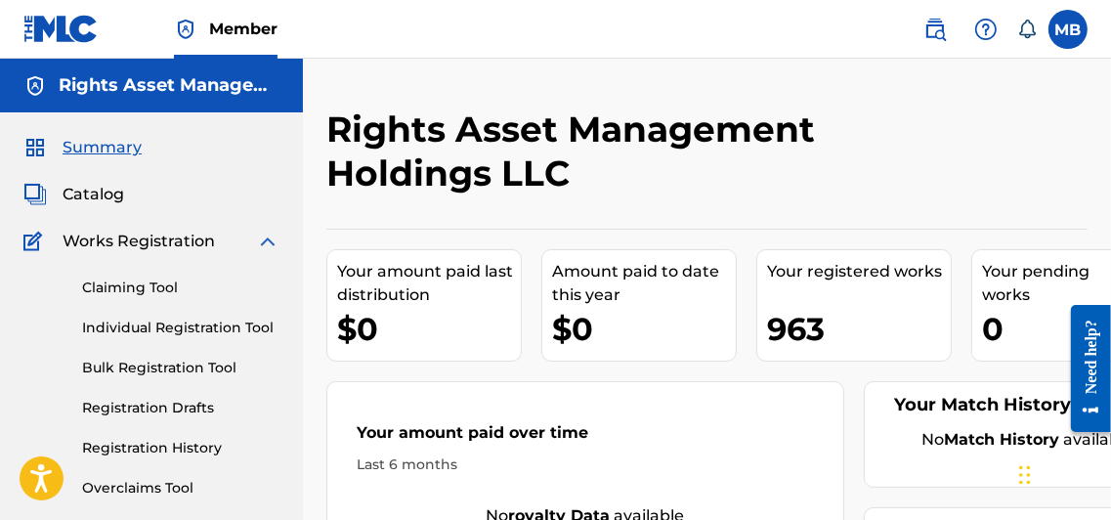
click at [670, 181] on h2 "Rights Asset Management Holdings LLC" at bounding box center [619, 151] width 586 height 88
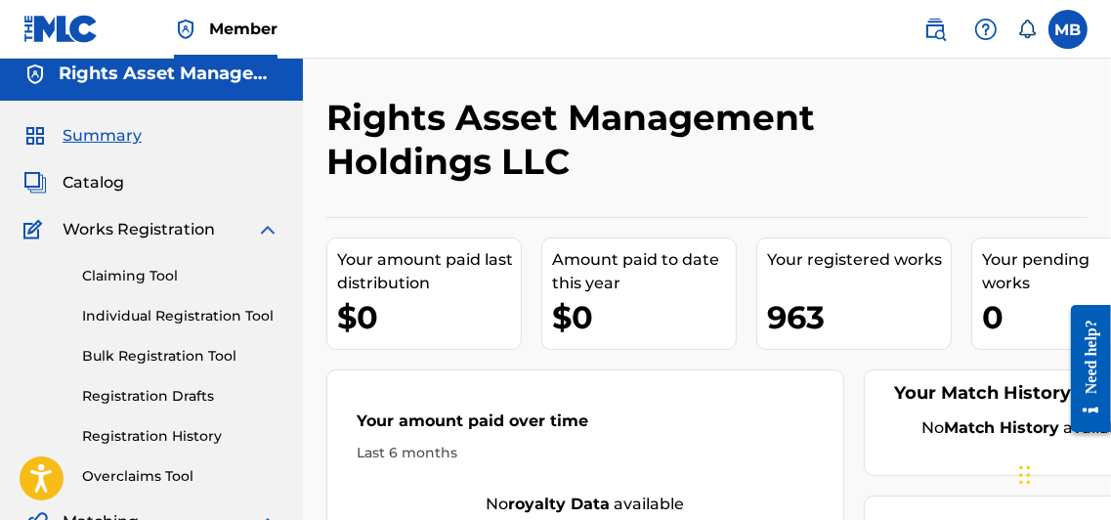
scroll to position [16, 0]
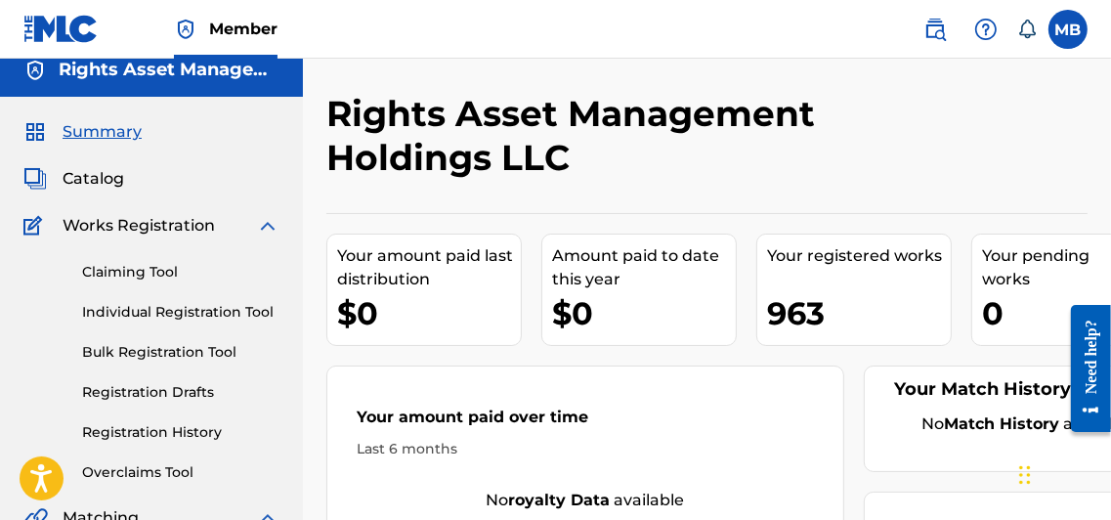
click at [984, 33] on img at bounding box center [985, 29] width 23 height 23
click at [939, 30] on img at bounding box center [934, 29] width 23 height 23
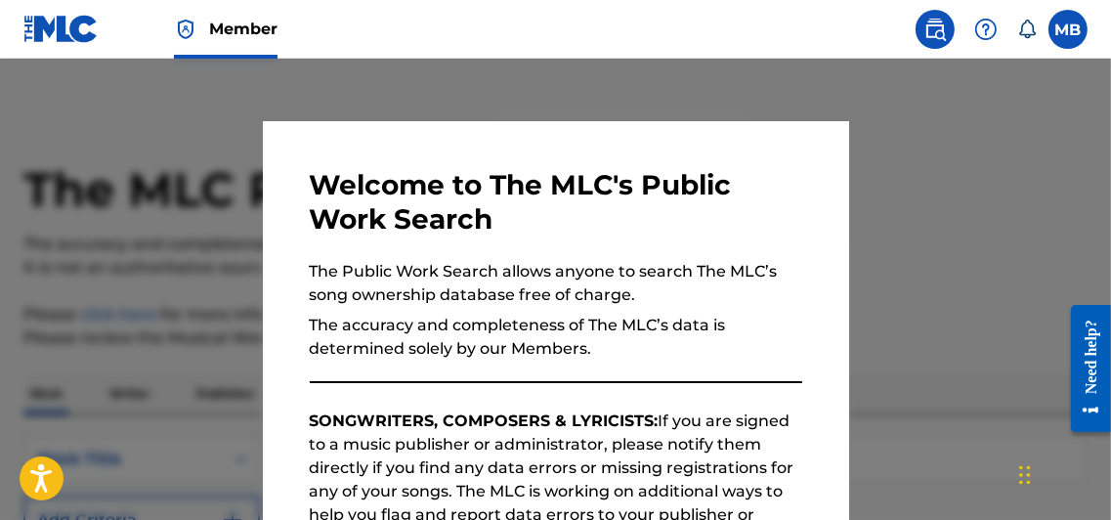
click at [939, 30] on img at bounding box center [934, 29] width 23 height 23
click at [1066, 25] on label at bounding box center [1067, 29] width 39 height 39
click at [1068, 29] on input "MB [PERSON_NAME] [EMAIL_ADDRESS][DOMAIN_NAME] Notification Preferences Profile …" at bounding box center [1068, 29] width 0 height 0
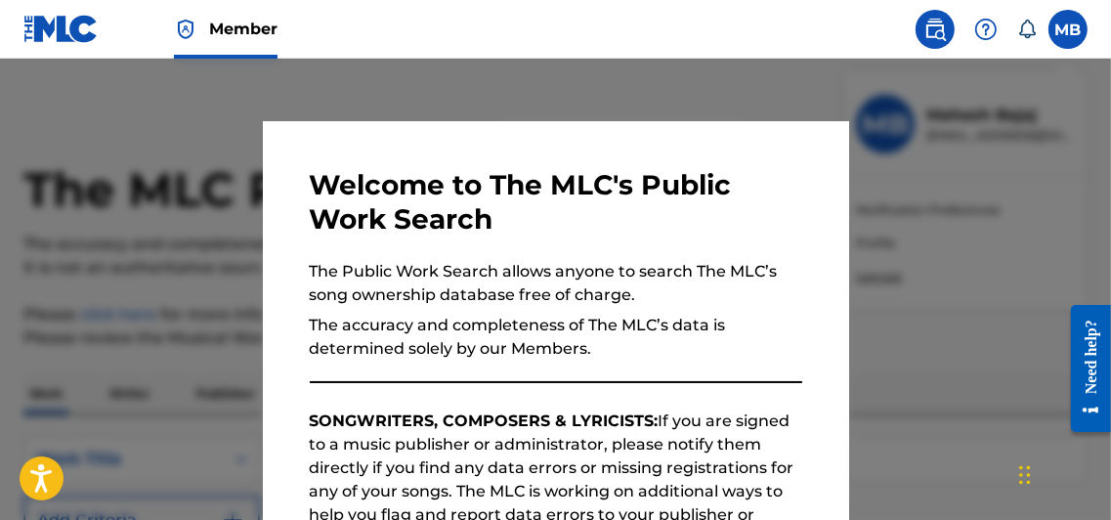
click at [746, 98] on div at bounding box center [555, 319] width 1111 height 520
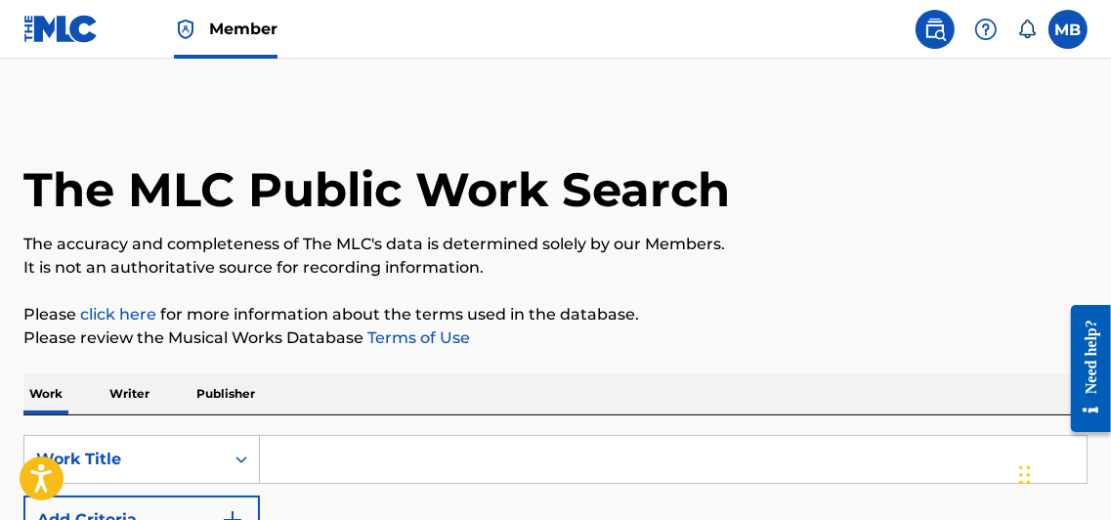
click at [221, 32] on span "Member" at bounding box center [243, 29] width 68 height 22
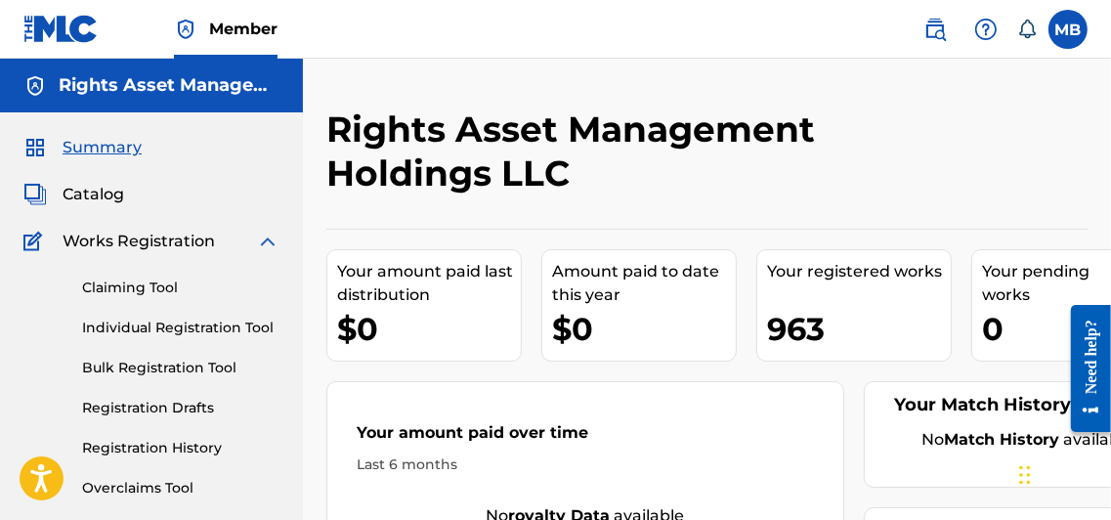
click at [80, 193] on span "Catalog" at bounding box center [94, 194] width 62 height 23
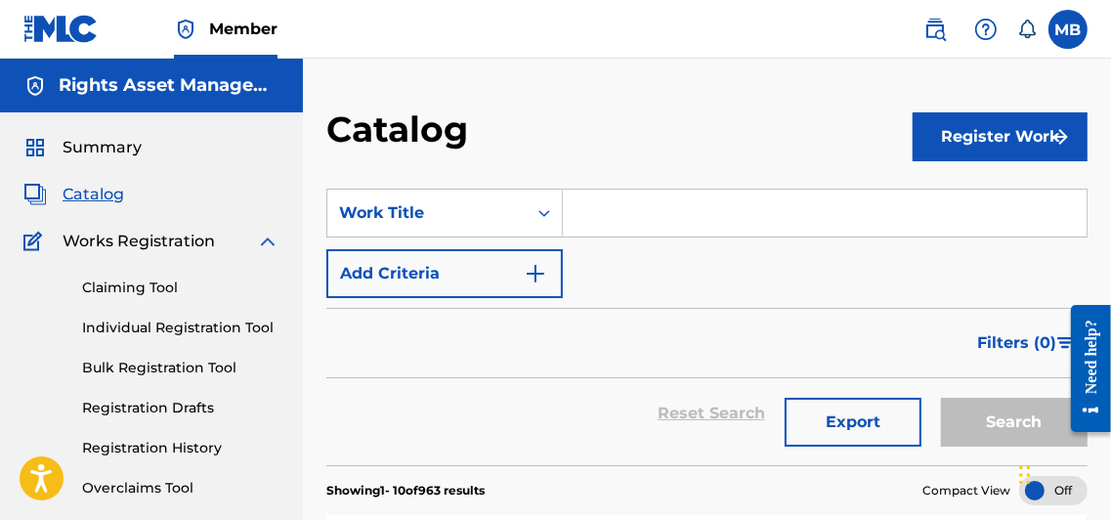
click at [84, 144] on span "Summary" at bounding box center [102, 147] width 79 height 23
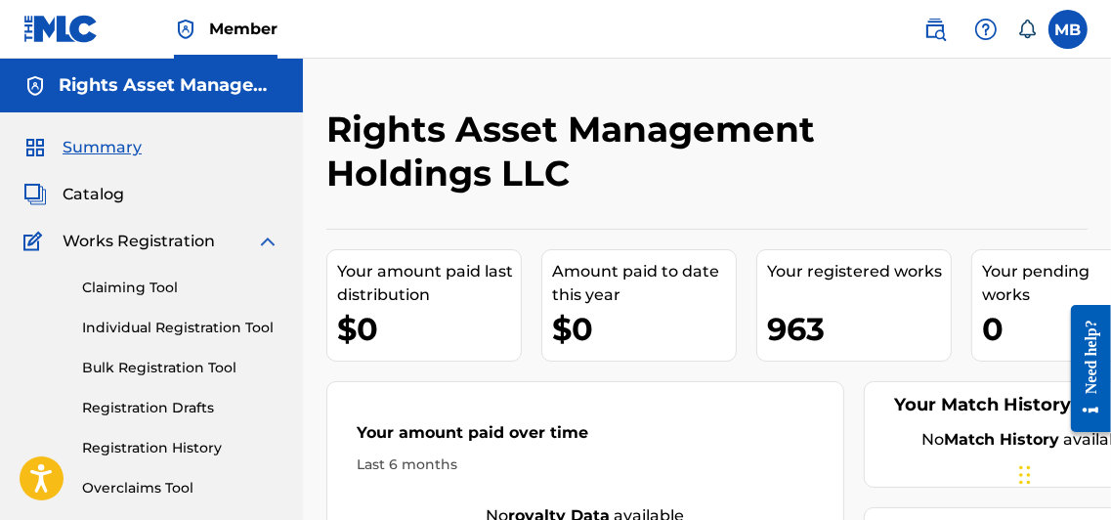
click at [664, 25] on nav "Member MB MB [PERSON_NAME] [EMAIL_ADDRESS][DOMAIN_NAME] Notification Preference…" at bounding box center [555, 29] width 1111 height 59
click at [1063, 30] on label at bounding box center [1067, 29] width 39 height 39
click at [1068, 29] on input "MB [PERSON_NAME] [EMAIL_ADDRESS][DOMAIN_NAME] Notification Preferences Profile …" at bounding box center [1068, 29] width 0 height 0
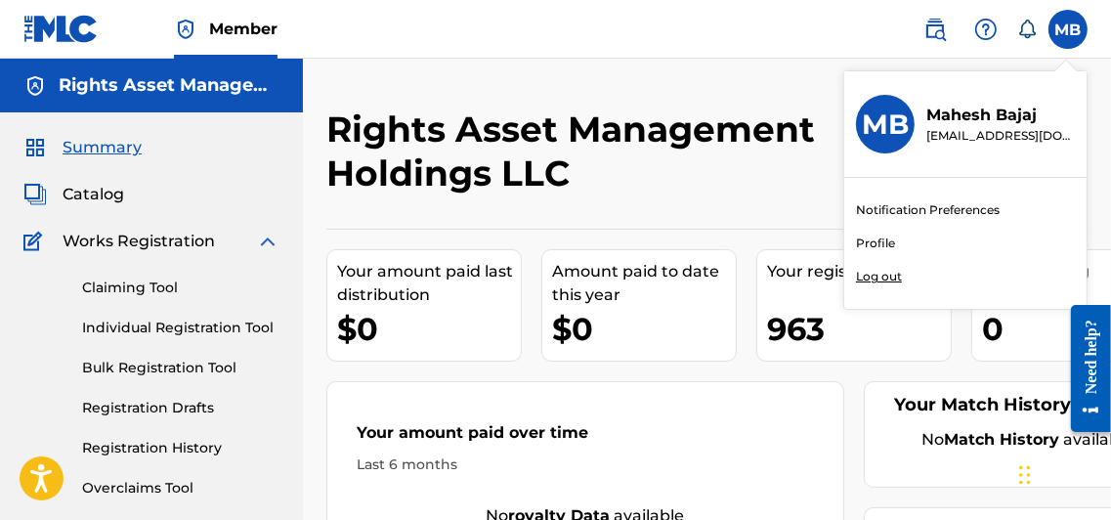
click at [870, 278] on p "Log out" at bounding box center [879, 277] width 46 height 18
click at [1068, 29] on input "MB [PERSON_NAME] [EMAIL_ADDRESS][DOMAIN_NAME] Notification Preferences Profile …" at bounding box center [1068, 29] width 0 height 0
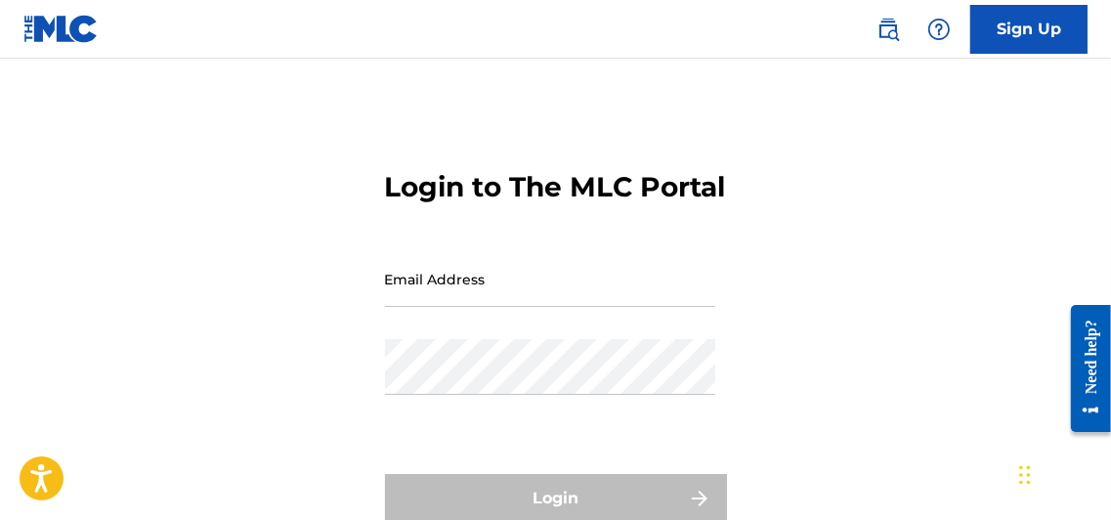
type input "[EMAIL_ADDRESS][DOMAIN_NAME]"
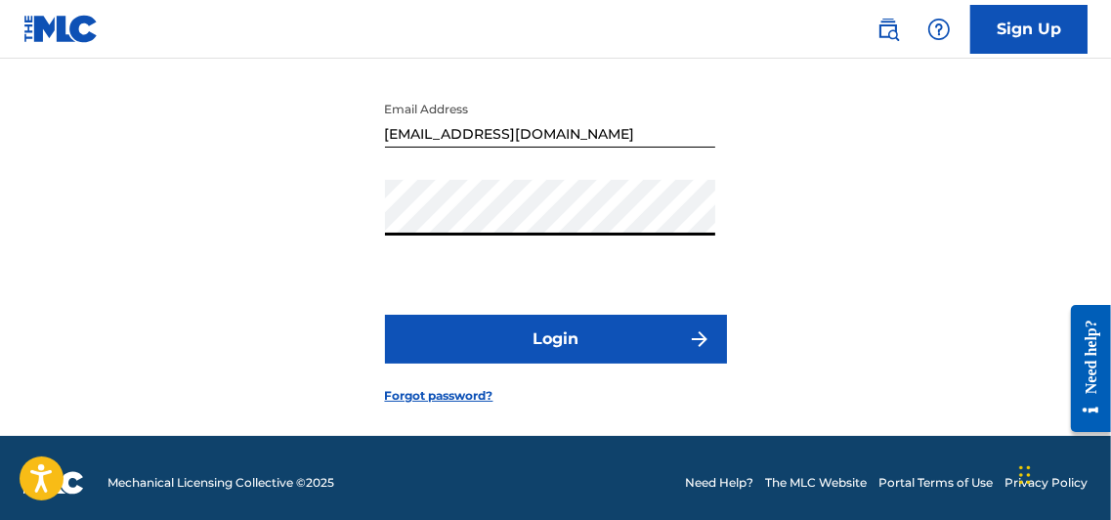
scroll to position [172, 0]
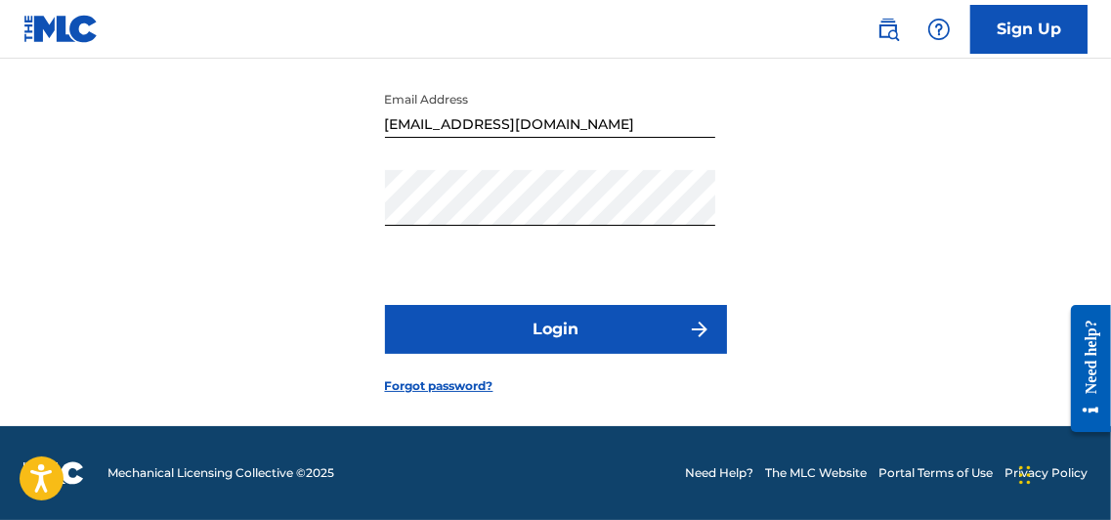
click at [534, 354] on button "Login" at bounding box center [556, 329] width 342 height 49
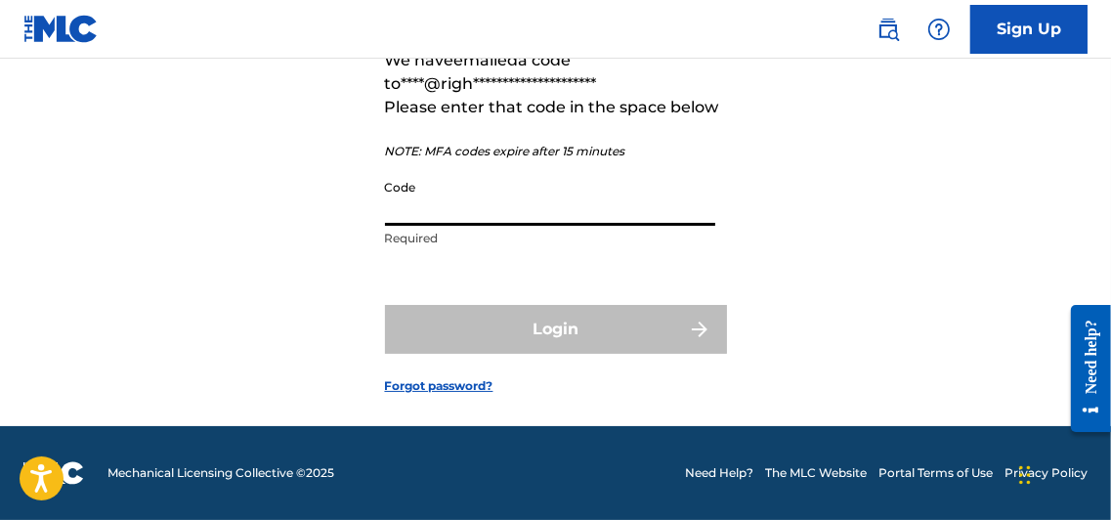
click at [480, 226] on input "Code" at bounding box center [550, 198] width 330 height 56
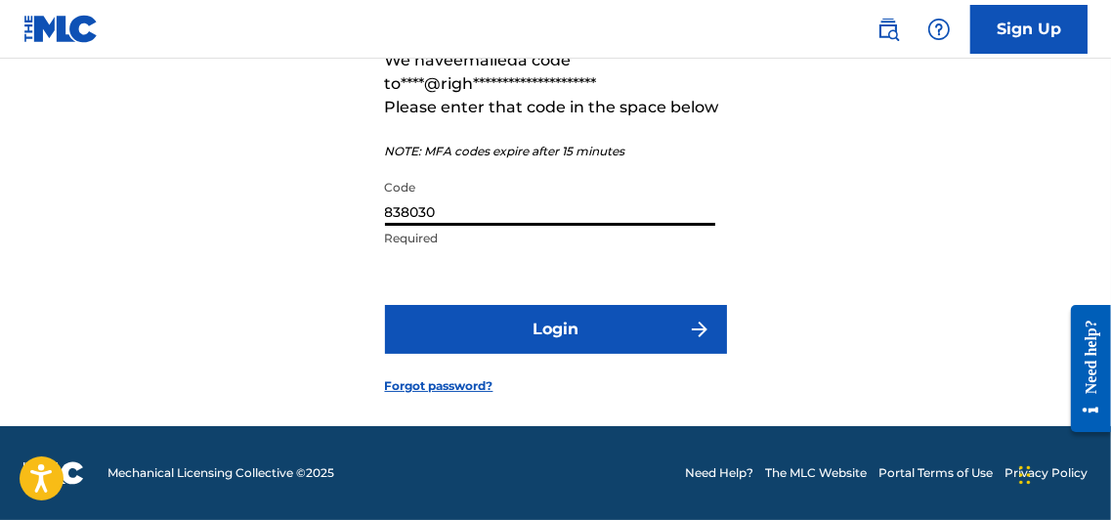
type input "838030"
click at [537, 354] on button "Login" at bounding box center [556, 329] width 342 height 49
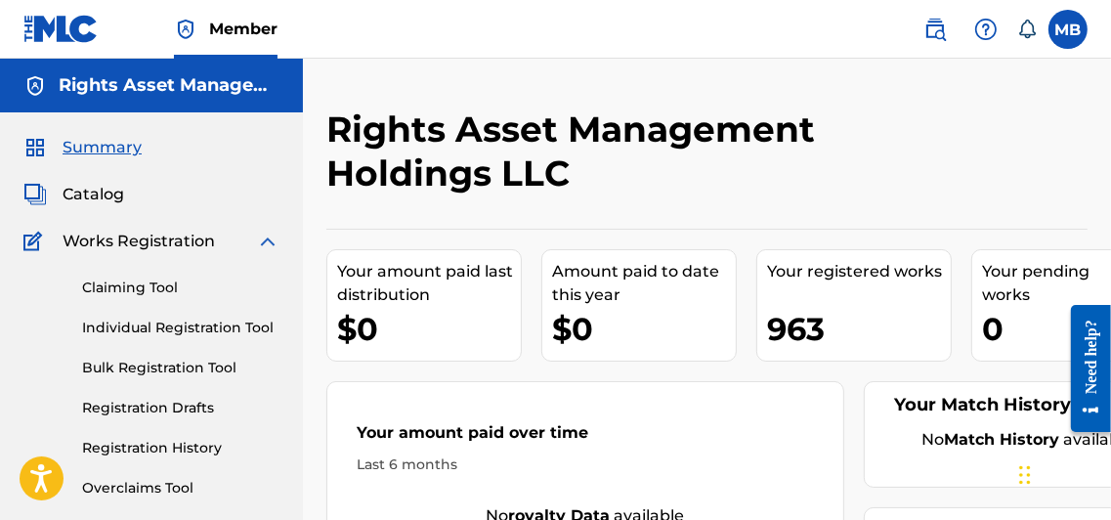
click at [1074, 29] on label at bounding box center [1067, 29] width 39 height 39
click at [1068, 29] on input "MB [PERSON_NAME] [EMAIL_ADDRESS][DOMAIN_NAME] Notification Preferences Profile …" at bounding box center [1068, 29] width 0 height 0
click at [1074, 29] on div "MB MB Mahesh Bajaj mb@rightsassetmanagement.com Notification Preferences Profil…" at bounding box center [1067, 29] width 39 height 39
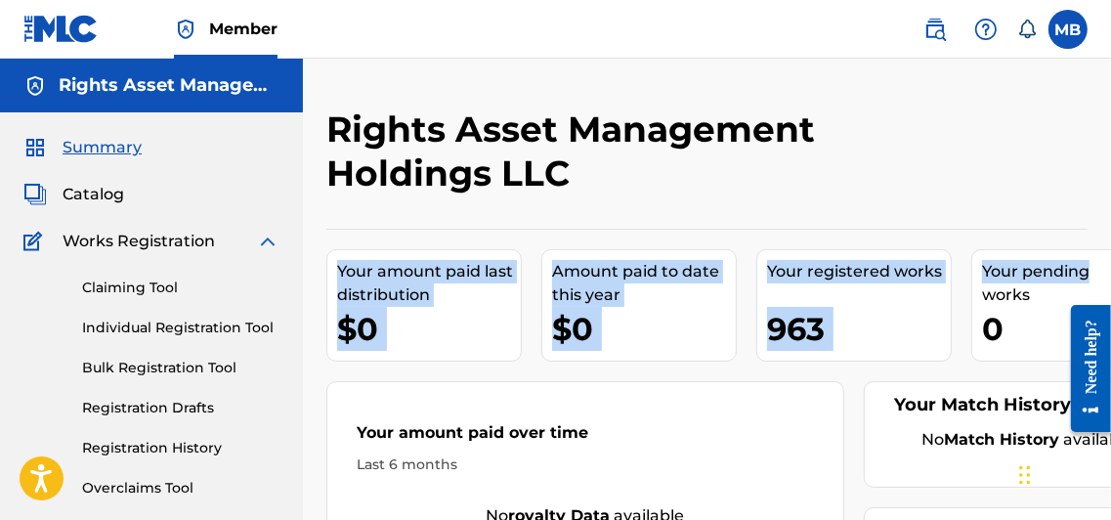
drag, startPoint x: 1110, startPoint y: 147, endPoint x: 1112, endPoint y: 246, distance: 99.7
click at [1110, 246] on html "Accessibility Screen-Reader Guide, Feedback, and Issue Reporting | New window C…" at bounding box center [555, 260] width 1111 height 520
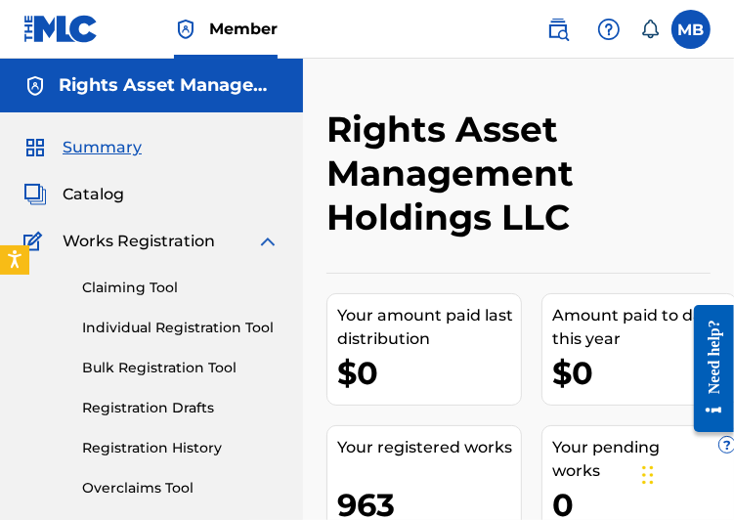
click at [617, 127] on h2 "Rights Asset Management Holdings LLC" at bounding box center [474, 173] width 296 height 132
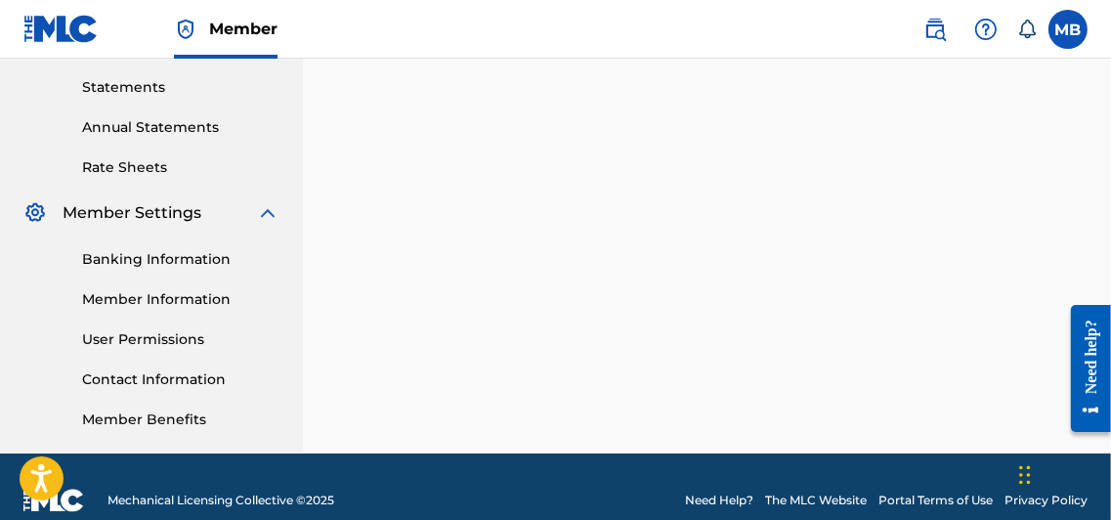
scroll to position [682, 0]
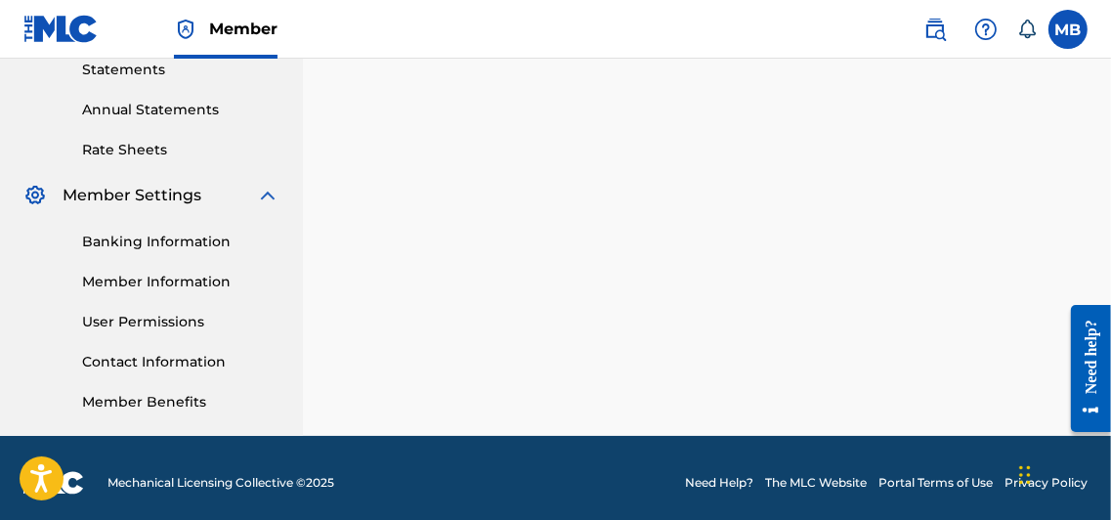
click at [151, 243] on link "Banking Information" at bounding box center [180, 242] width 197 height 21
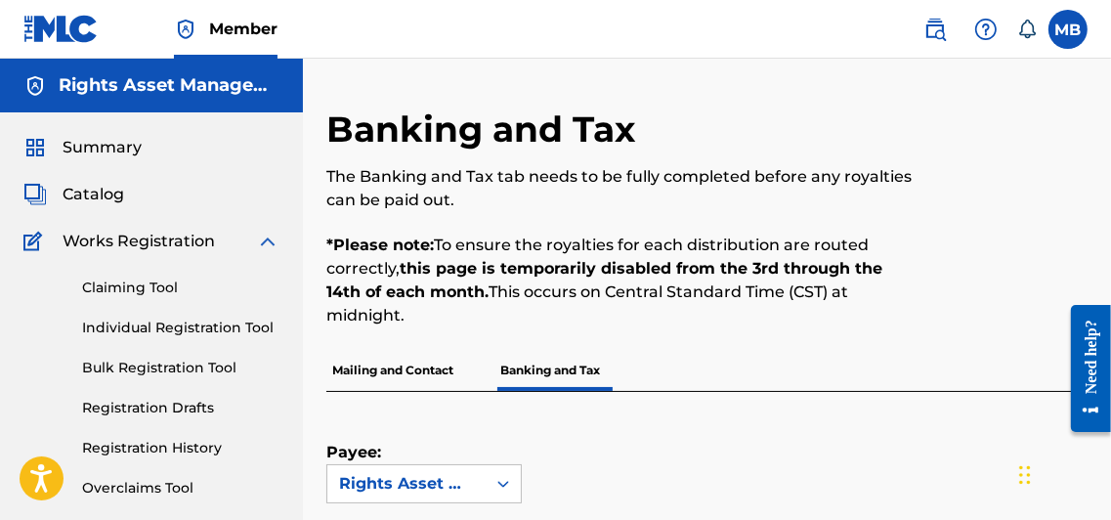
click at [92, 144] on span "Summary" at bounding box center [102, 147] width 79 height 23
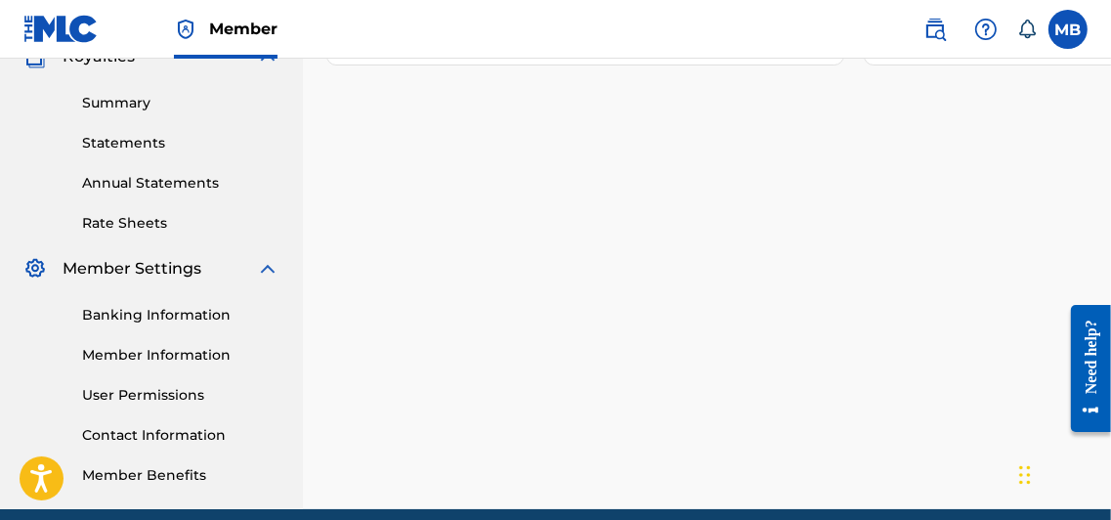
scroll to position [634, 0]
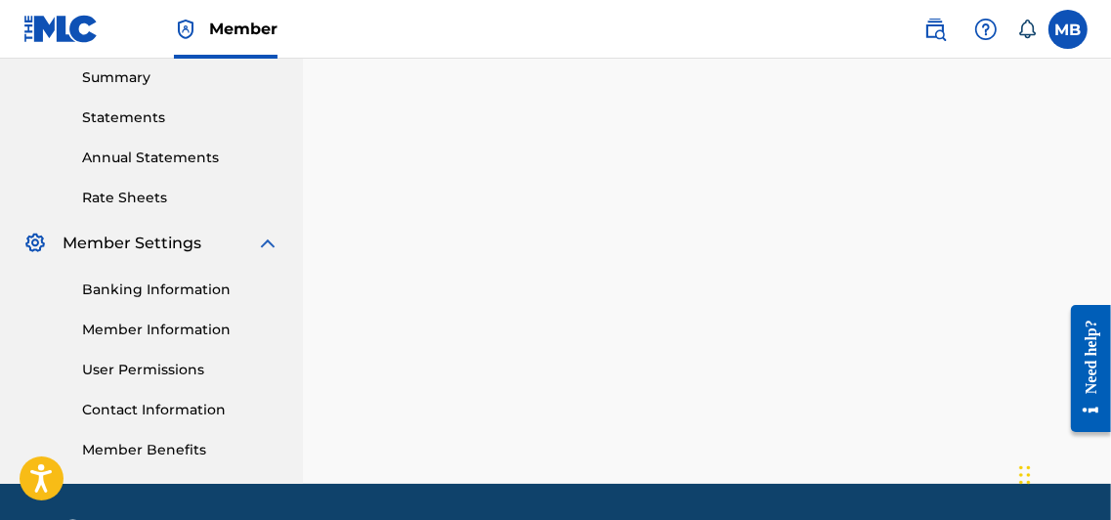
click at [157, 368] on link "User Permissions" at bounding box center [180, 369] width 197 height 21
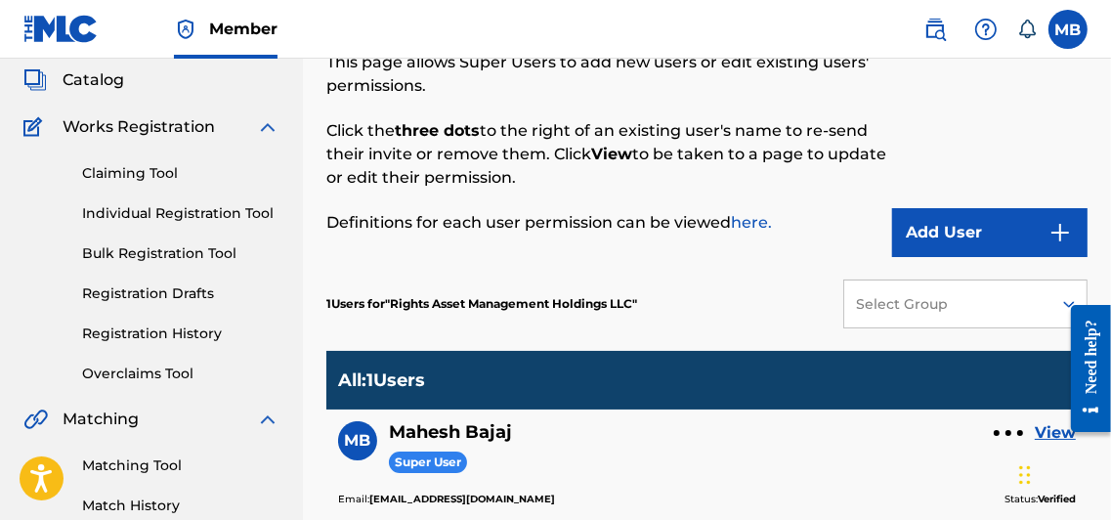
scroll to position [119, 0]
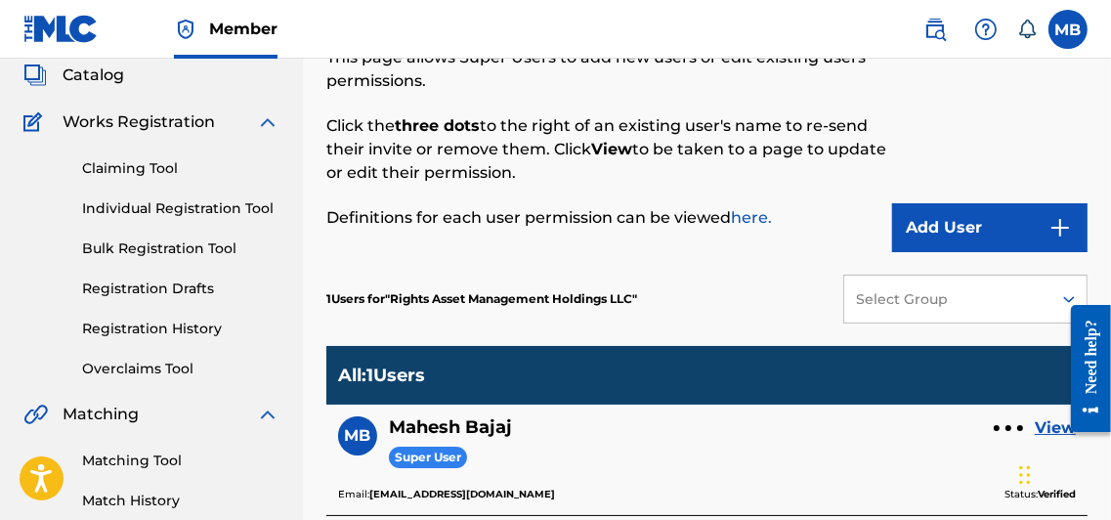
click at [1063, 297] on div at bounding box center [1082, 367] width 55 height 157
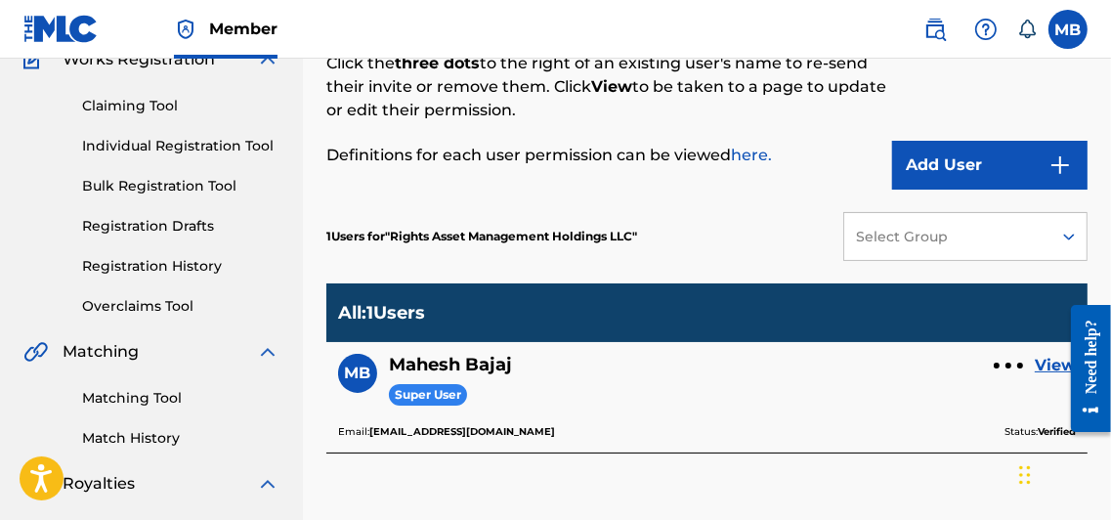
scroll to position [188, 0]
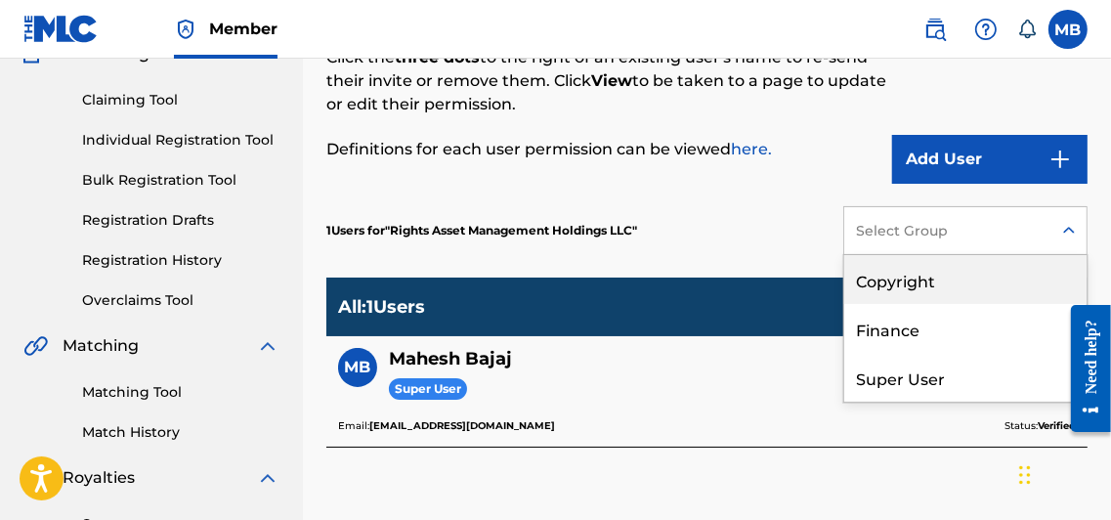
click at [1069, 227] on icon at bounding box center [1069, 231] width 20 height 20
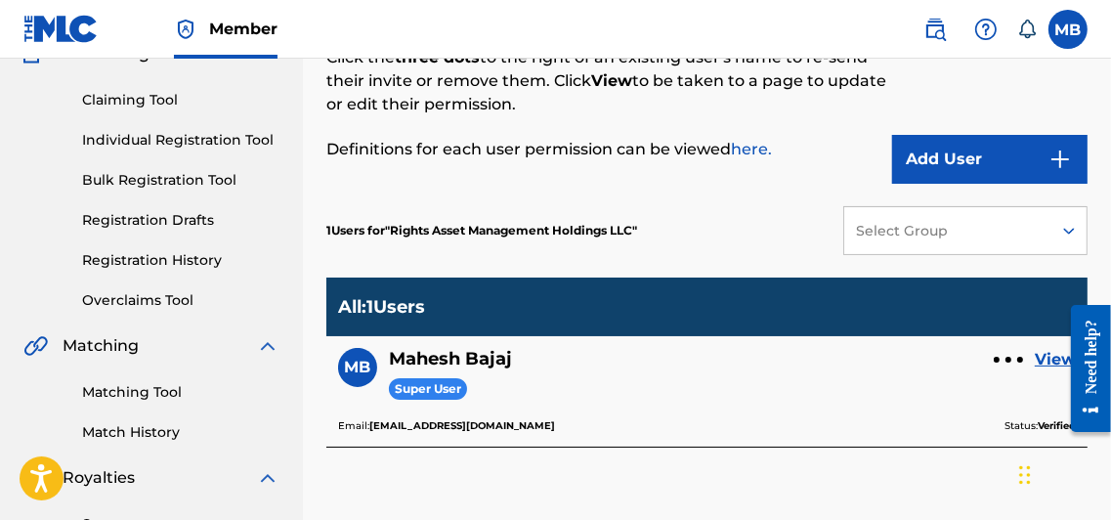
click at [1066, 227] on icon at bounding box center [1069, 231] width 20 height 20
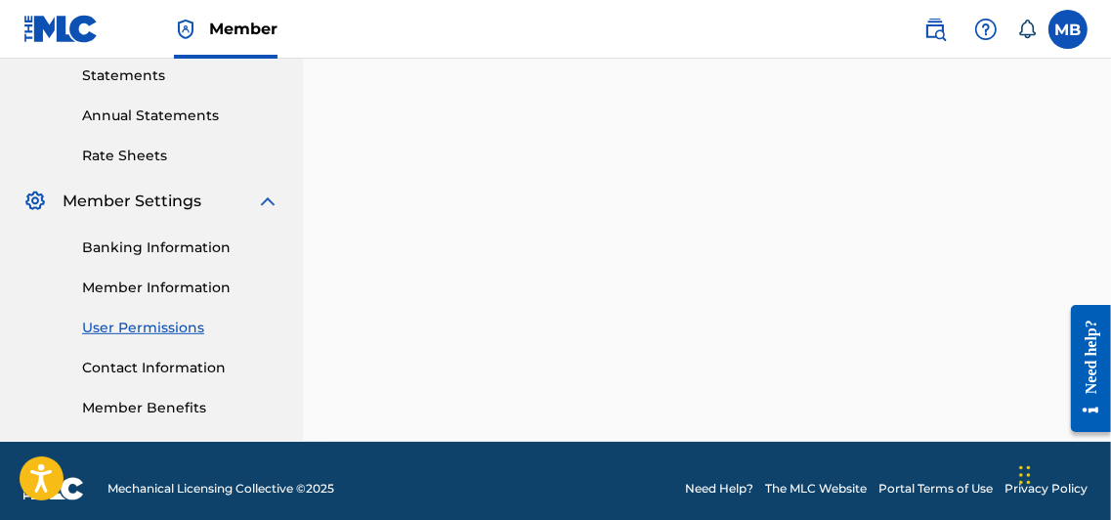
scroll to position [692, 0]
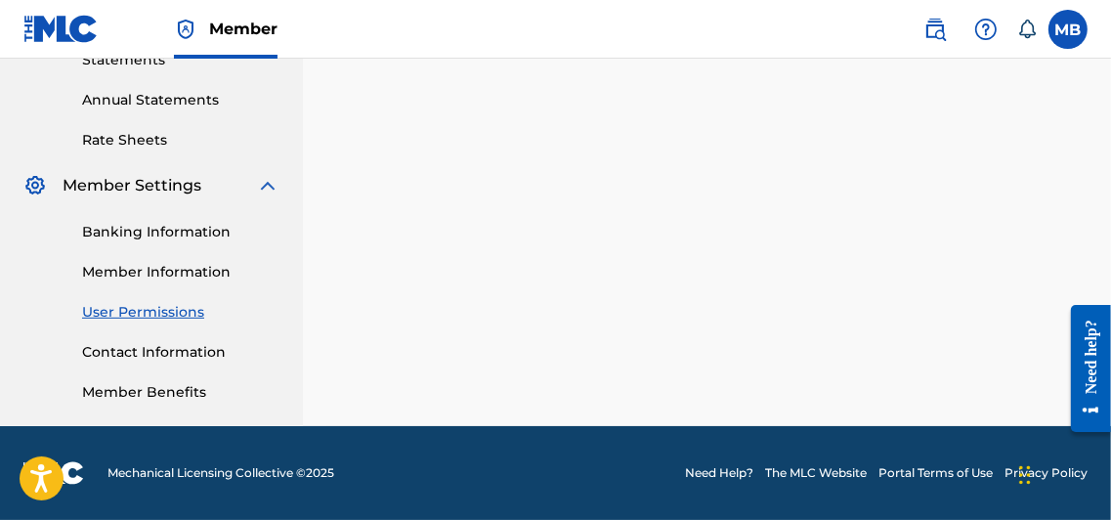
click at [148, 313] on link "User Permissions" at bounding box center [180, 312] width 197 height 21
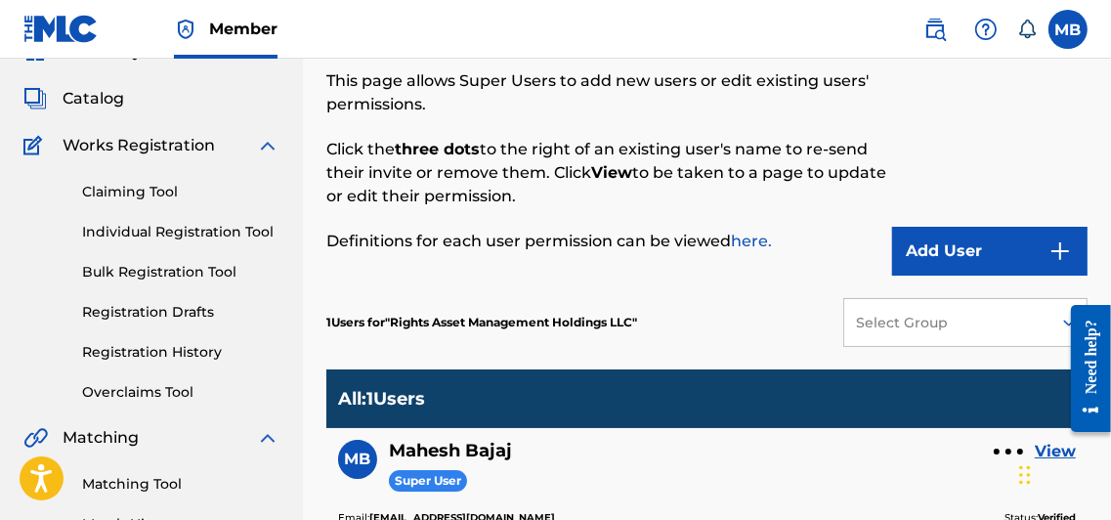
scroll to position [0, 0]
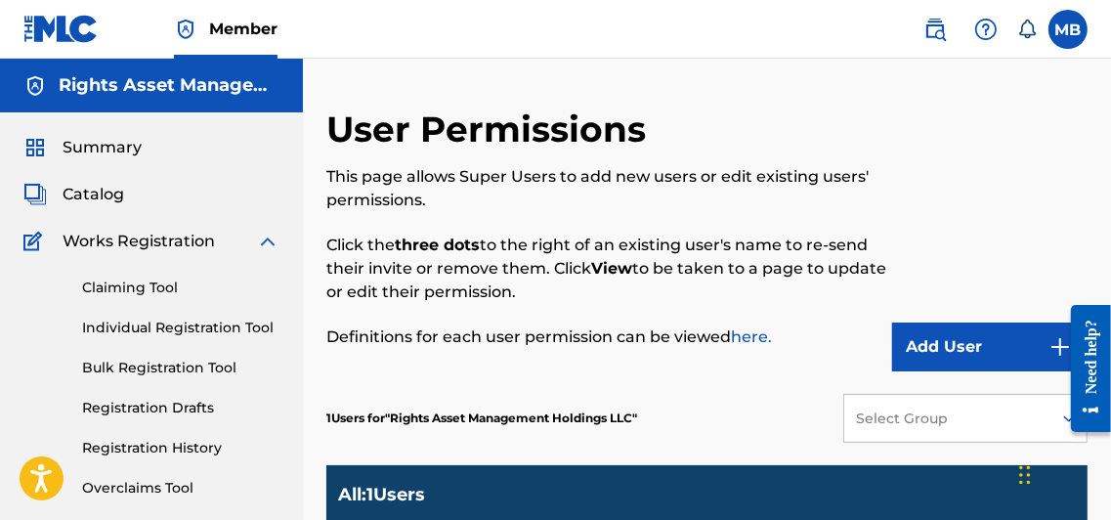
click at [121, 148] on span "Summary" at bounding box center [102, 147] width 79 height 23
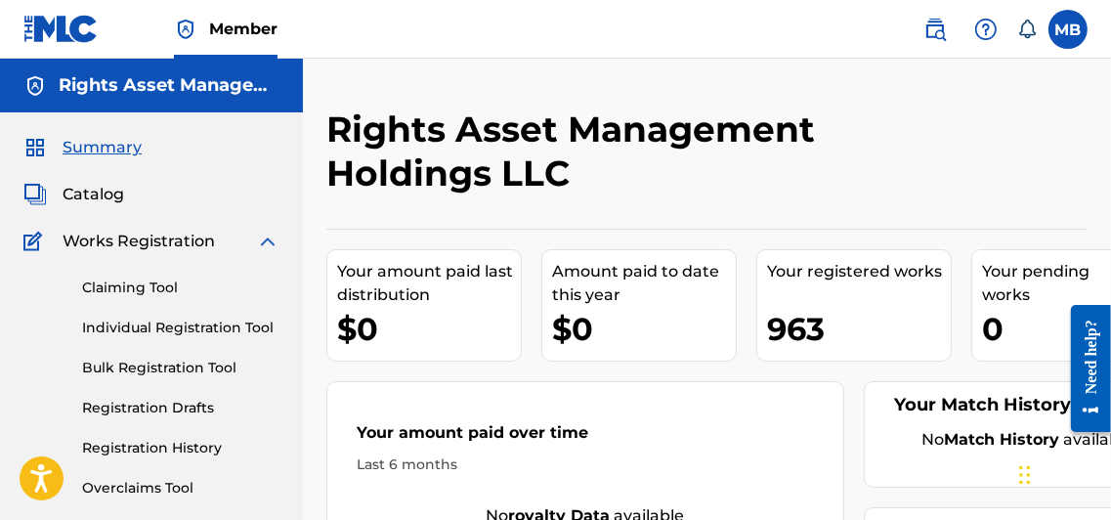
drag, startPoint x: 1115, startPoint y: 177, endPoint x: 660, endPoint y: 190, distance: 454.4
click at [660, 190] on h2 "Rights Asset Management Holdings LLC" at bounding box center [619, 151] width 586 height 88
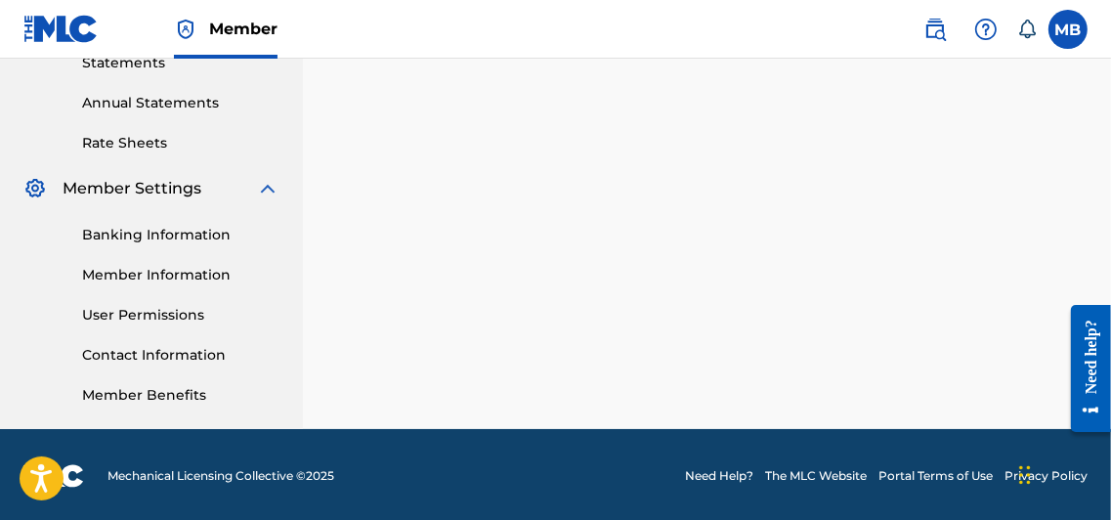
scroll to position [692, 0]
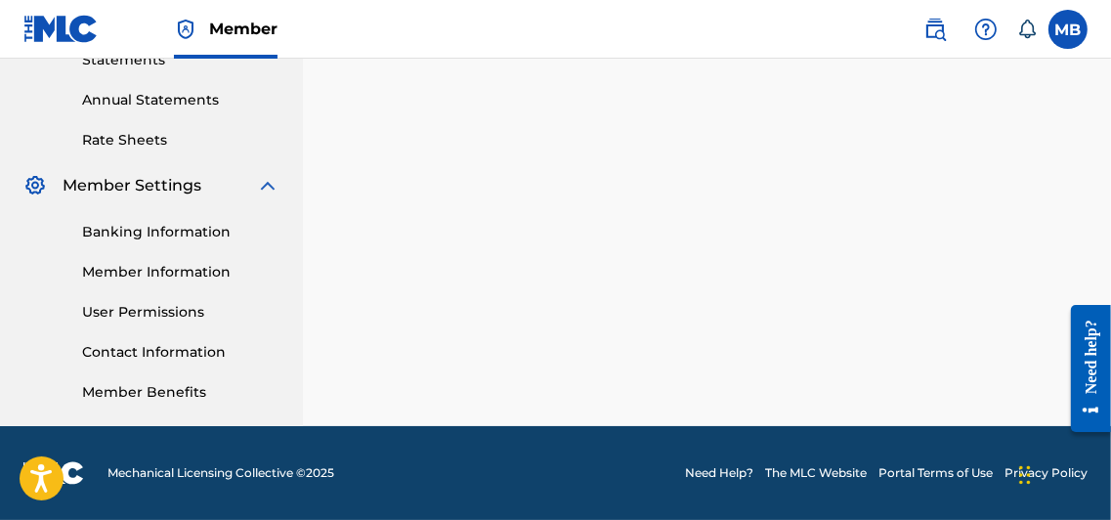
click at [141, 315] on link "User Permissions" at bounding box center [180, 312] width 197 height 21
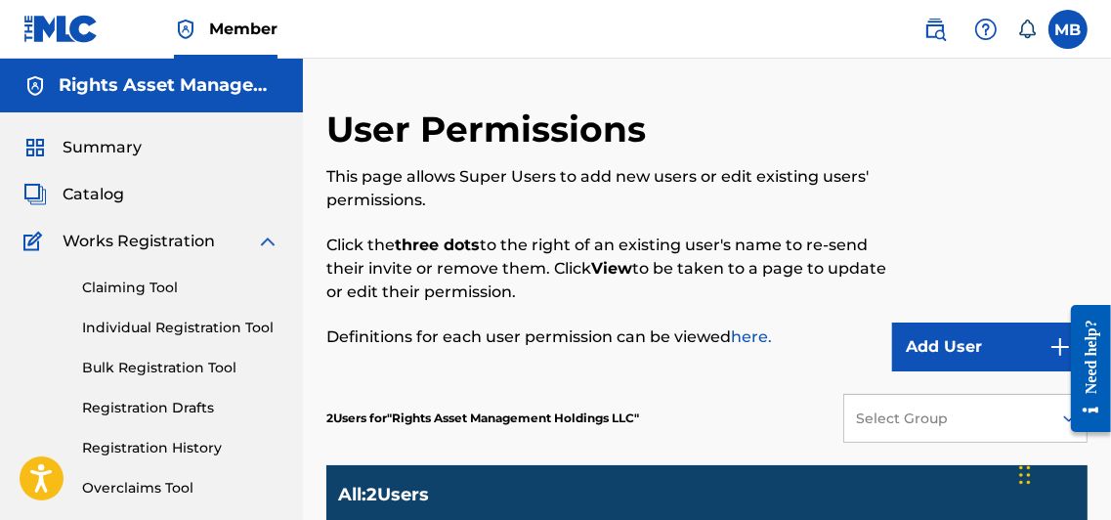
click at [1063, 416] on div at bounding box center [1082, 367] width 55 height 157
click at [122, 144] on span "Summary" at bounding box center [102, 147] width 79 height 23
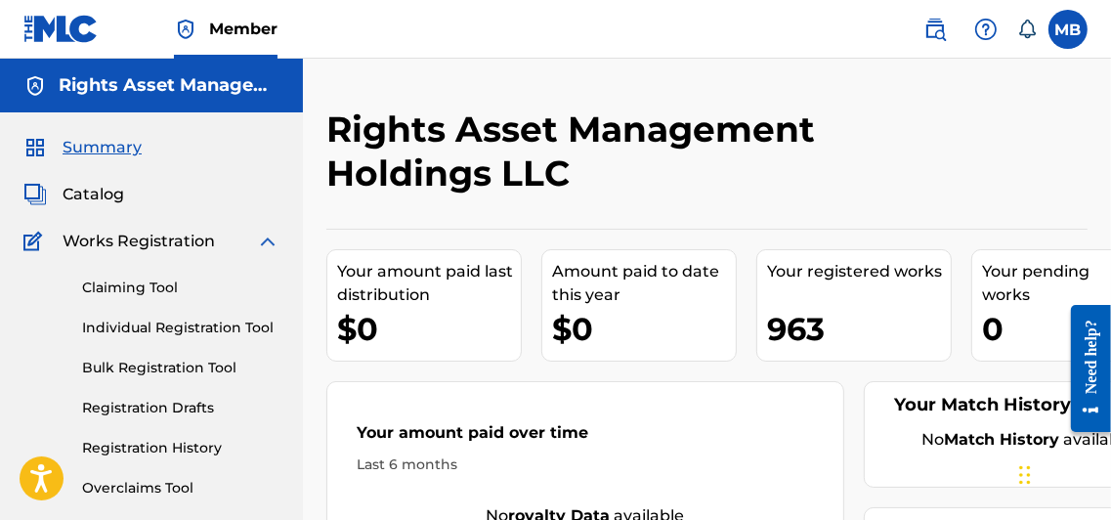
click at [96, 192] on span "Catalog" at bounding box center [94, 194] width 62 height 23
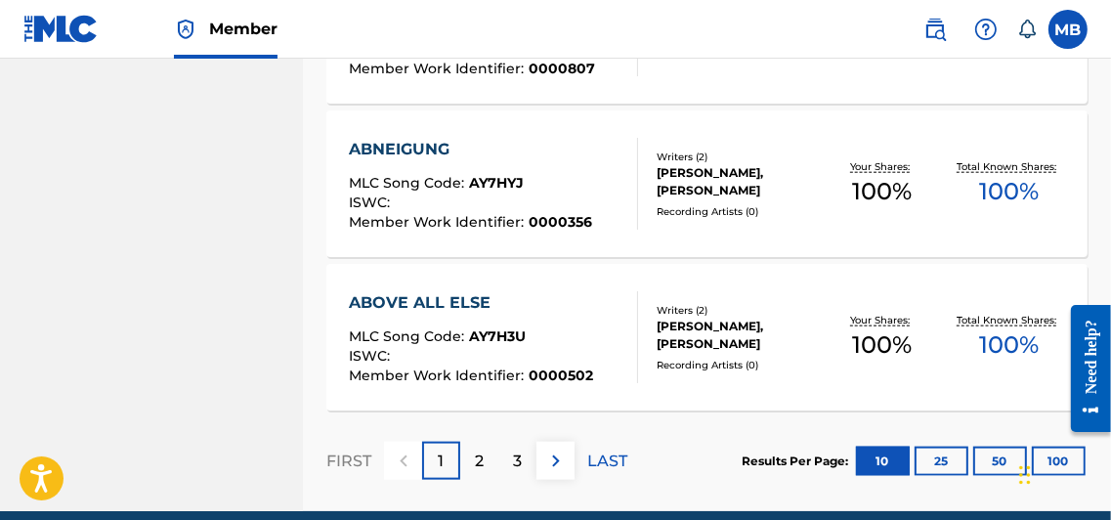
scroll to position [1715, 0]
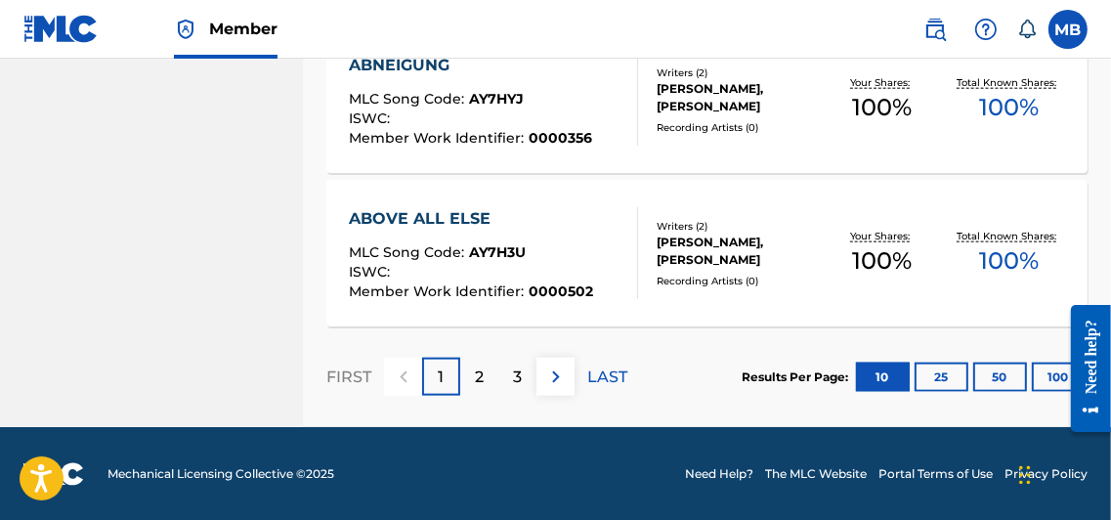
click at [1057, 373] on div at bounding box center [1082, 367] width 55 height 157
click at [1056, 373] on div at bounding box center [1082, 367] width 55 height 157
click at [1055, 374] on button "100" at bounding box center [1059, 376] width 54 height 29
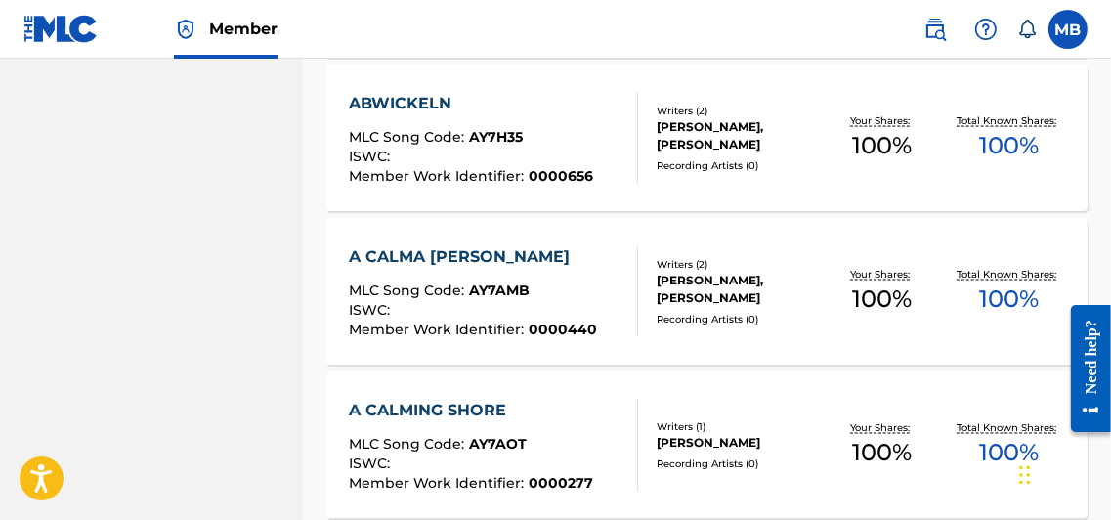
scroll to position [2038, 0]
